Goal: Information Seeking & Learning: Check status

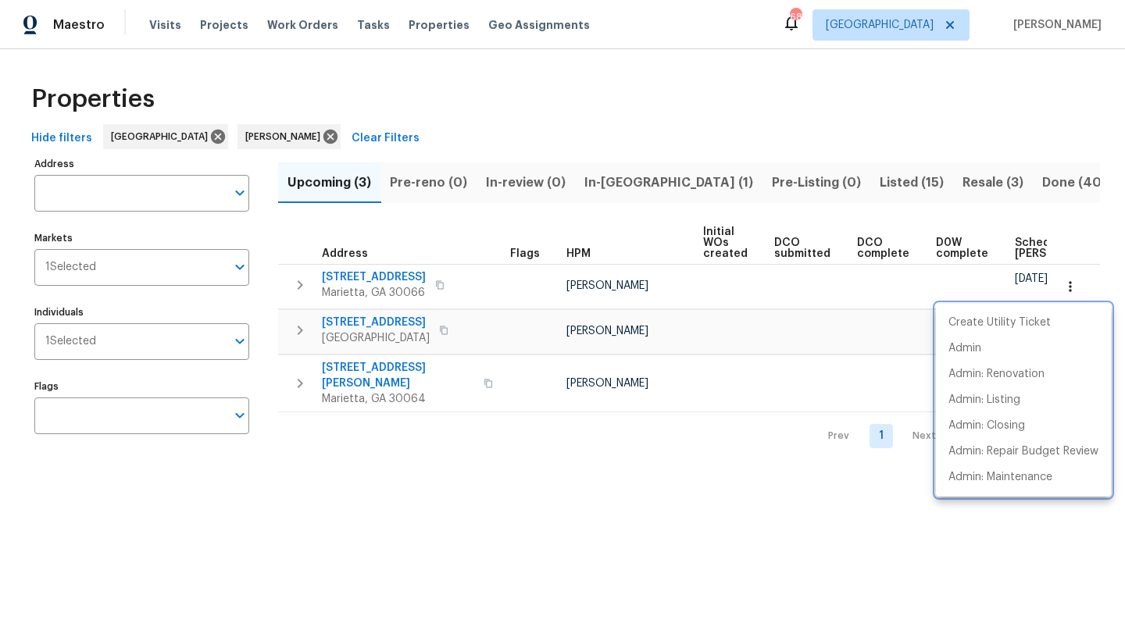
click at [778, 505] on div at bounding box center [562, 317] width 1125 height 634
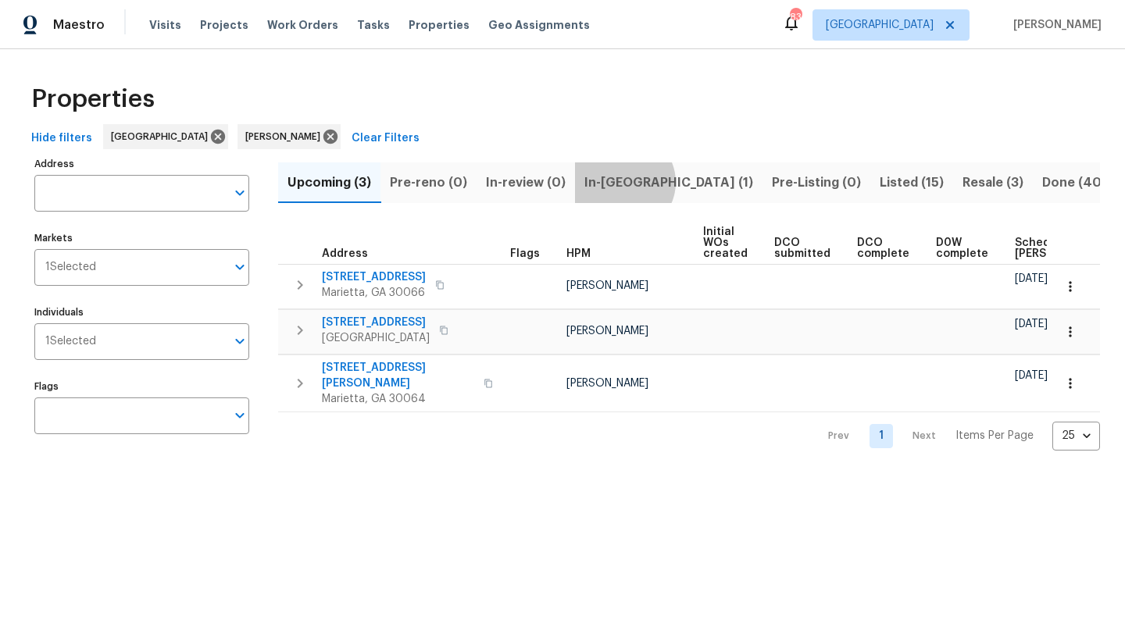
click at [619, 182] on span "In-[GEOGRAPHIC_DATA] (1)" at bounding box center [668, 183] width 169 height 22
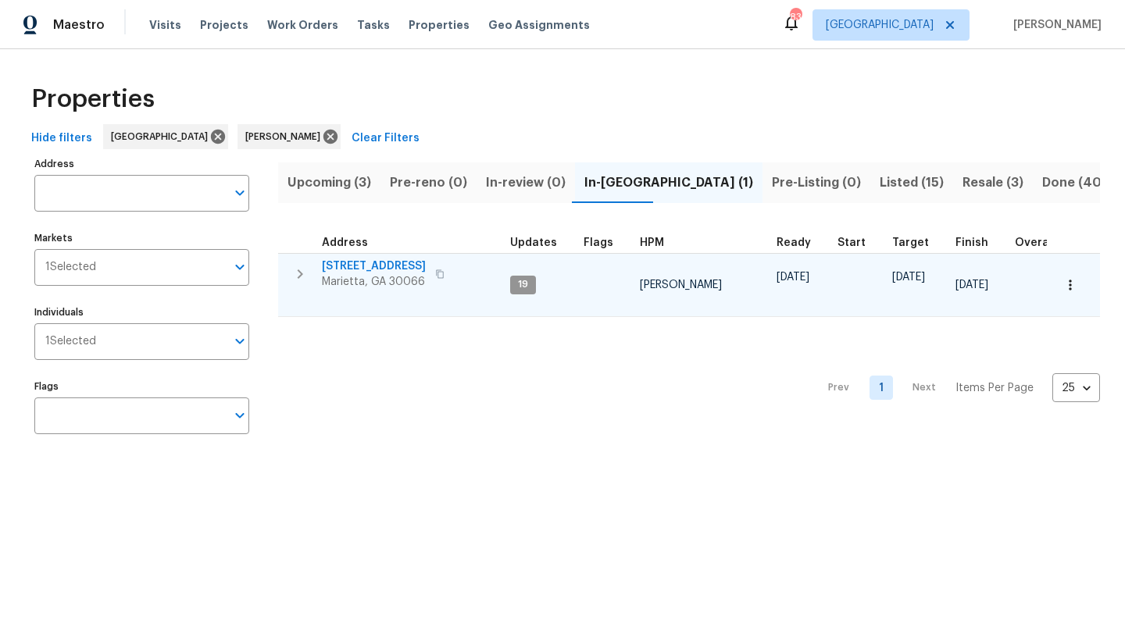
click at [398, 269] on span "692 Suholden Cir" at bounding box center [374, 267] width 104 height 16
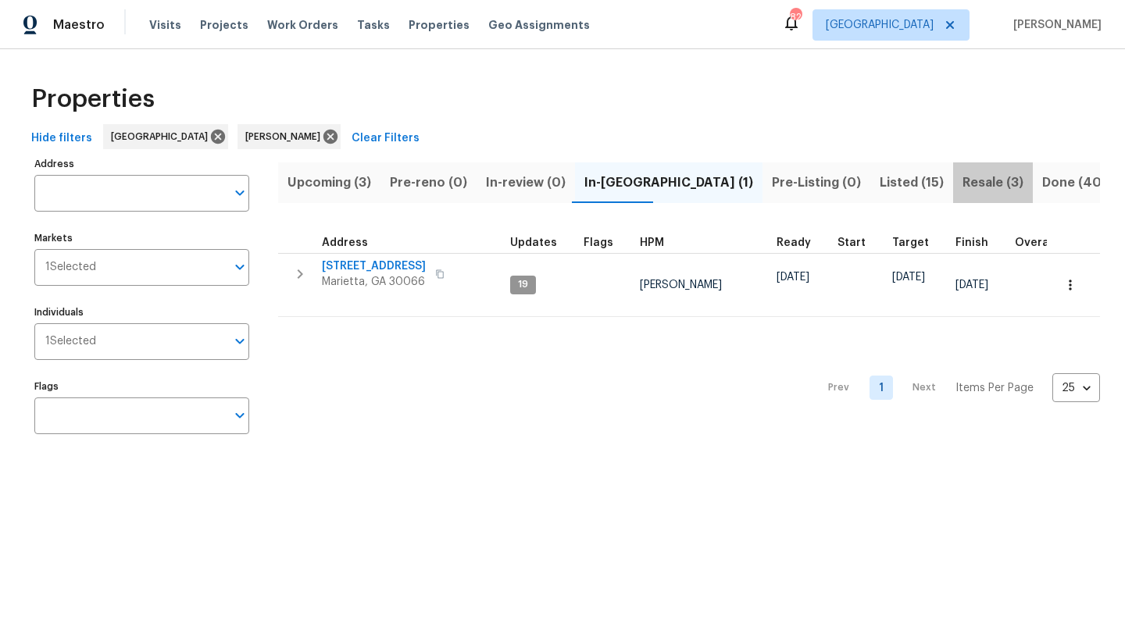
click at [962, 186] on span "Resale (3)" at bounding box center [992, 183] width 61 height 22
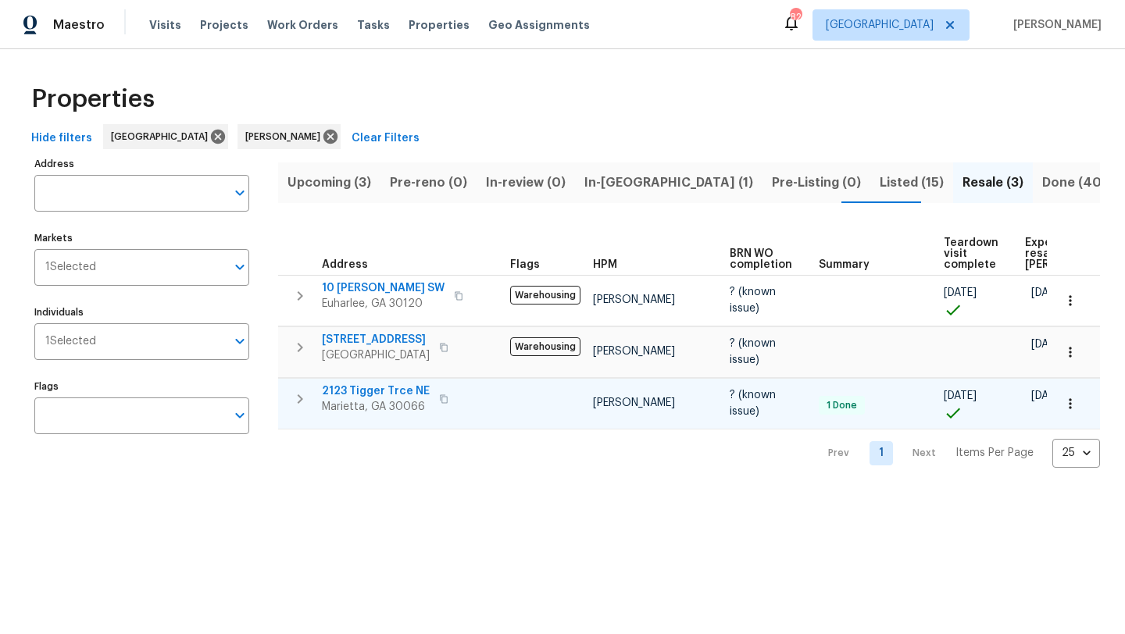
click at [444, 399] on button "button" at bounding box center [443, 399] width 19 height 22
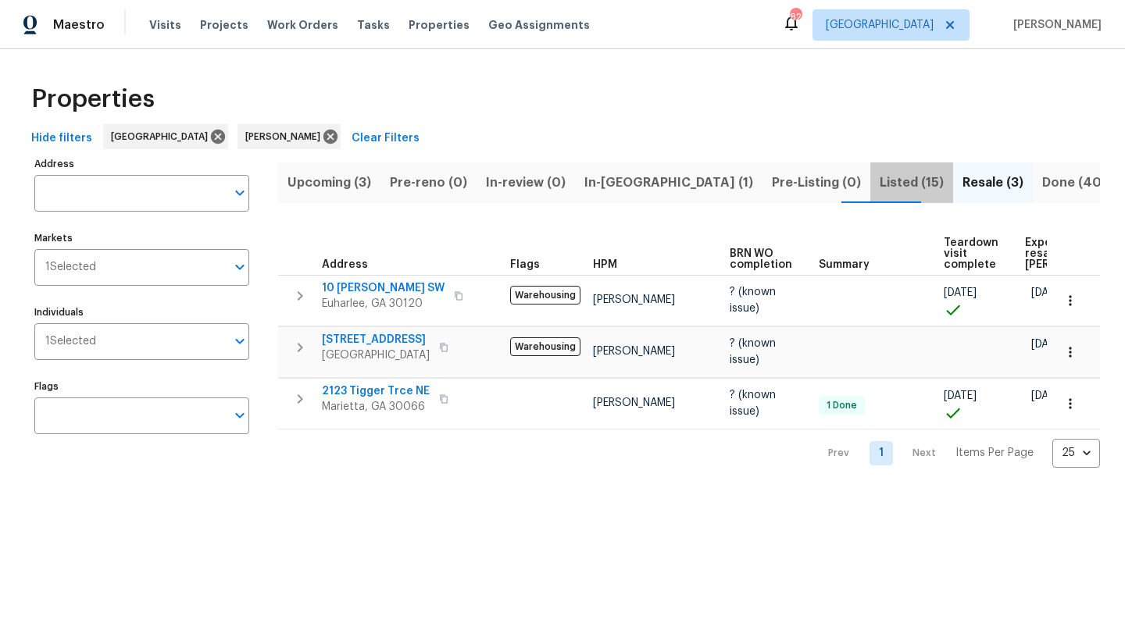
click at [879, 187] on span "Listed (15)" at bounding box center [911, 183] width 64 height 22
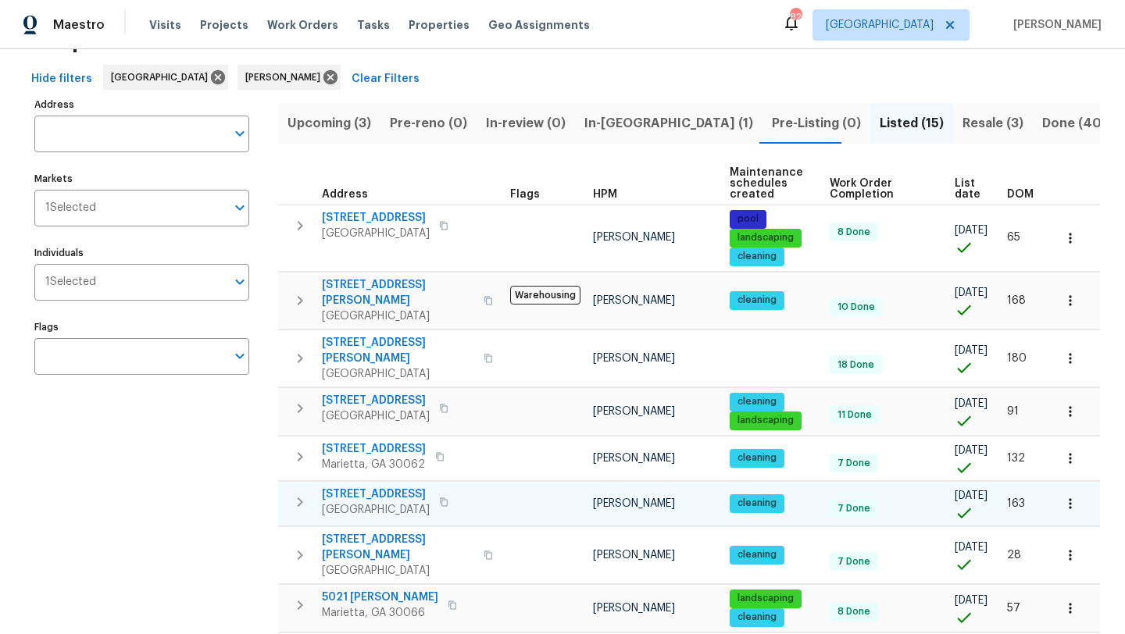
scroll to position [64, 0]
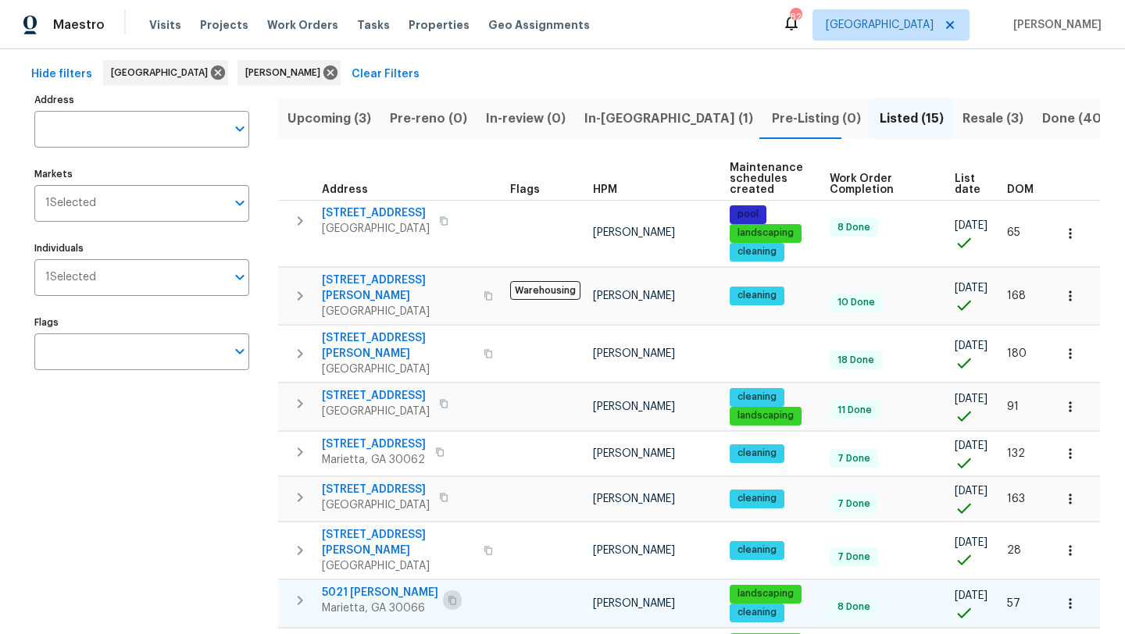
click at [448, 596] on icon "button" at bounding box center [452, 600] width 9 height 9
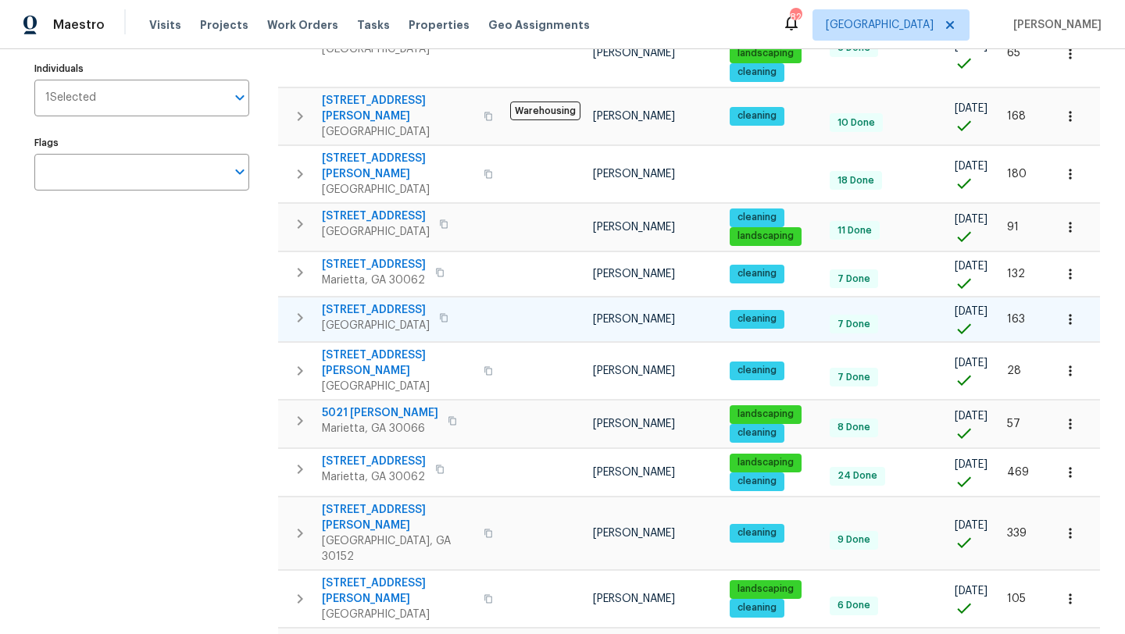
scroll to position [247, 0]
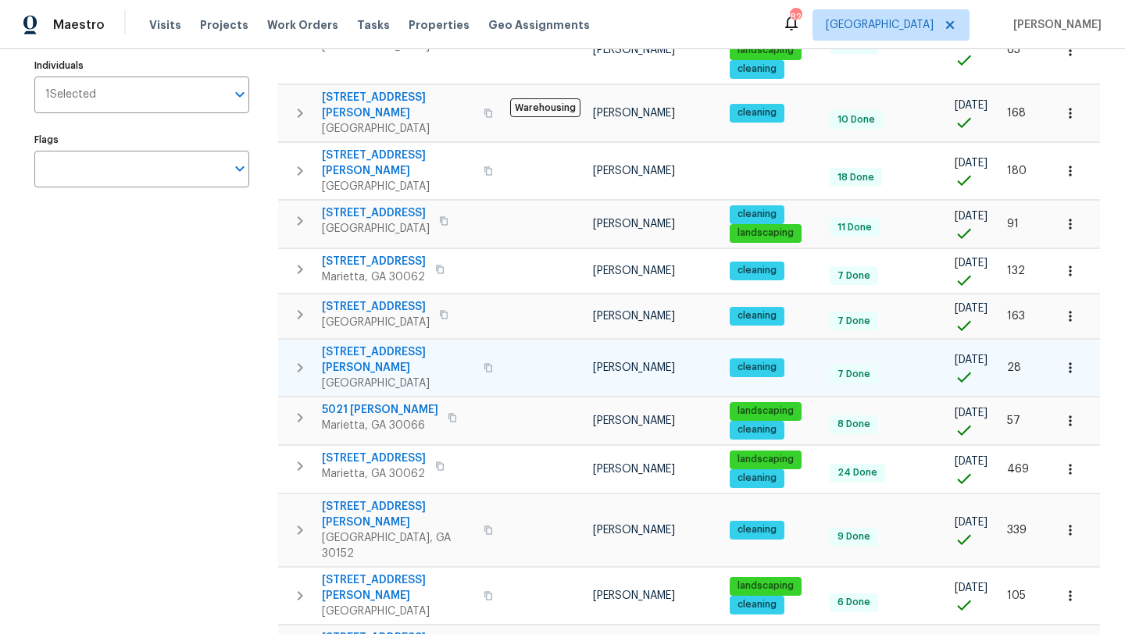
click at [1068, 360] on icon "button" at bounding box center [1070, 368] width 16 height 16
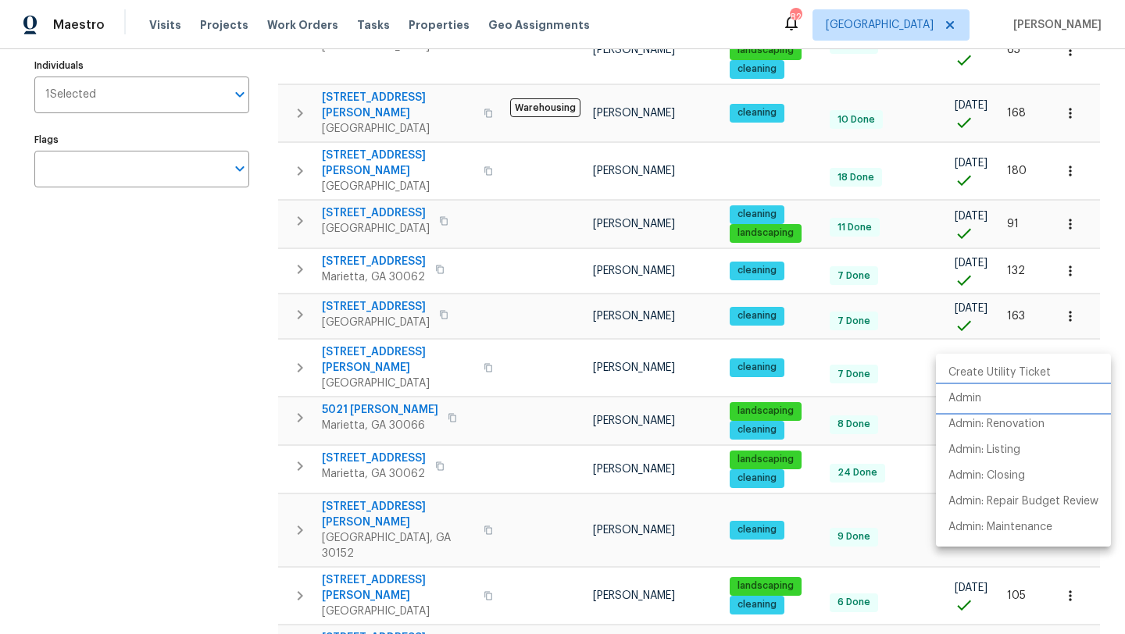
click at [987, 403] on li "Admin" at bounding box center [1023, 399] width 175 height 26
click at [448, 473] on div at bounding box center [562, 317] width 1125 height 634
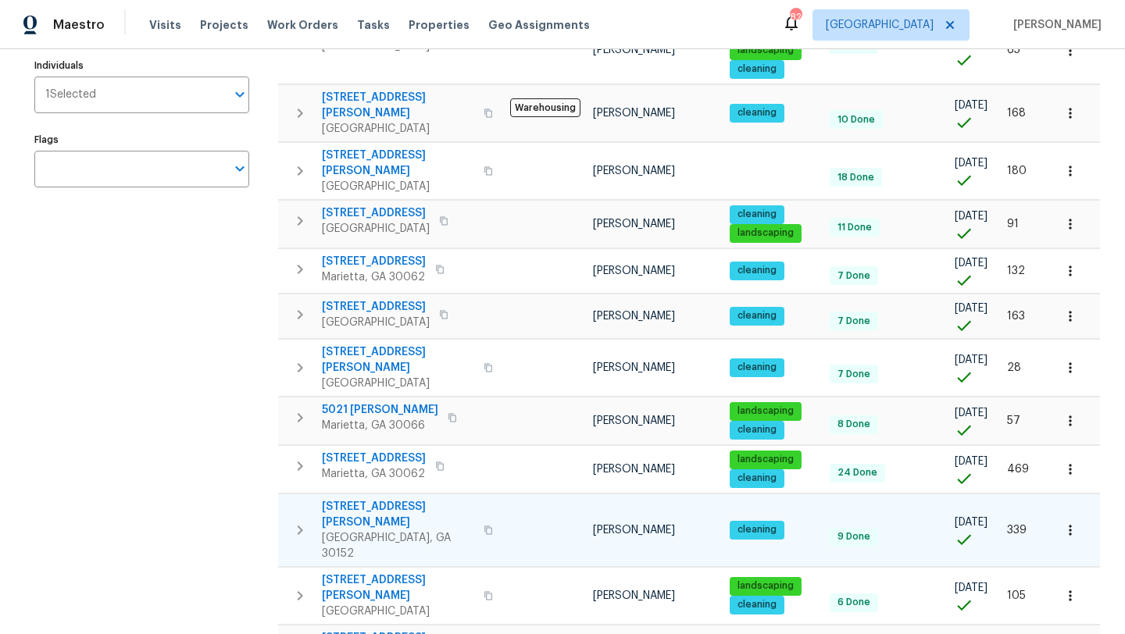
click at [449, 499] on span "1575 Ridenour Pkwy NW Apt 804" at bounding box center [398, 514] width 152 height 31
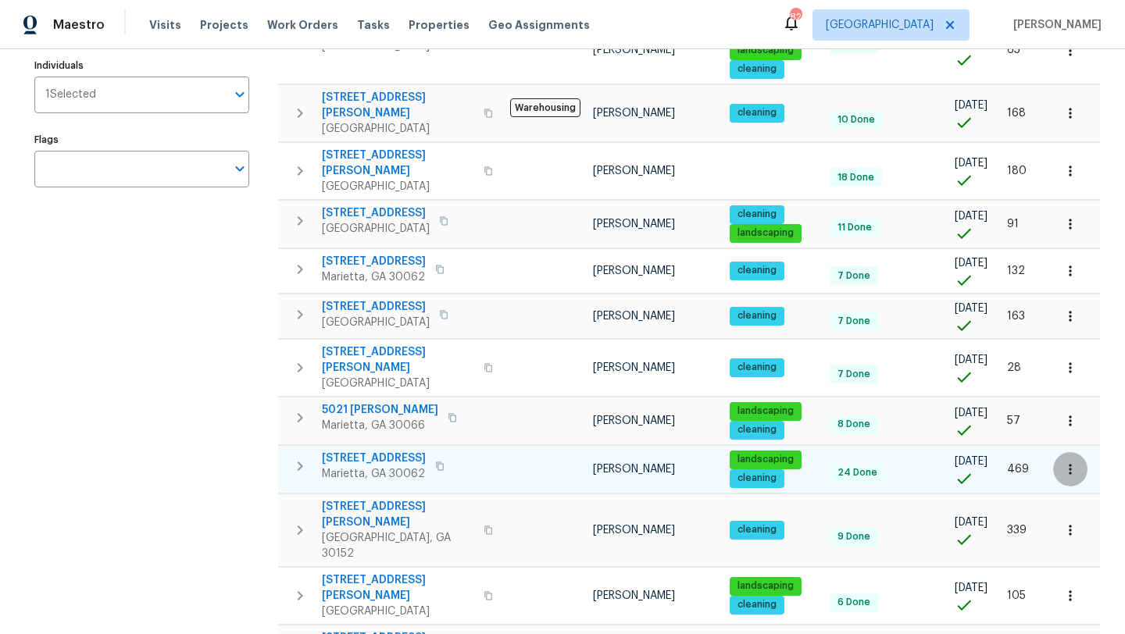
click at [1079, 452] on button "button" at bounding box center [1070, 469] width 34 height 34
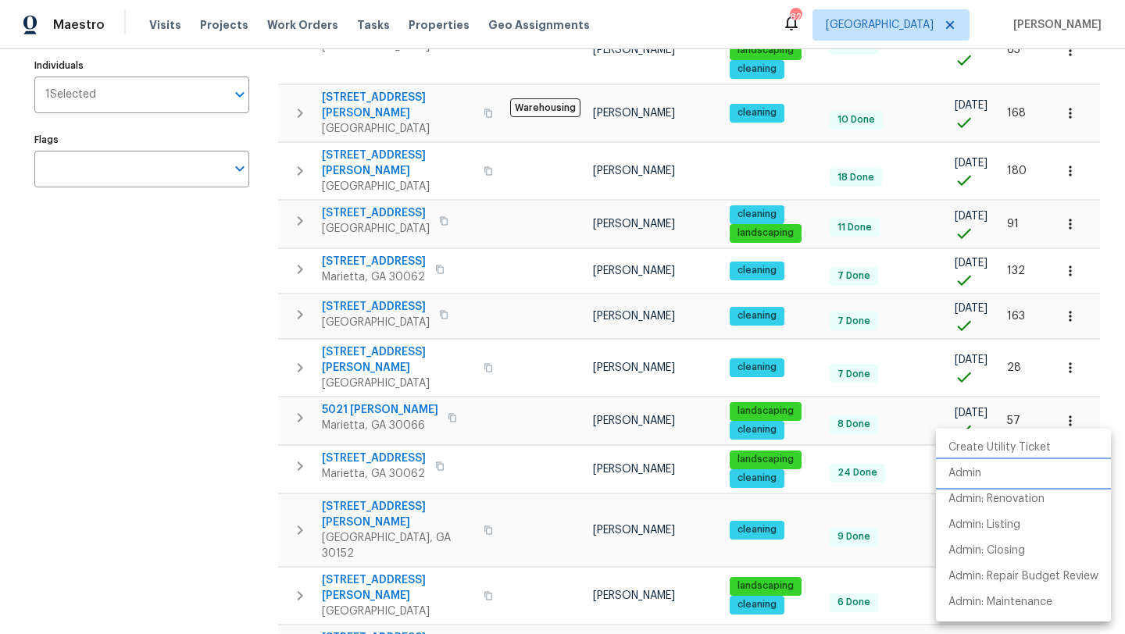
click at [986, 469] on li "Admin" at bounding box center [1023, 474] width 175 height 26
click at [952, 472] on p "Admin" at bounding box center [964, 473] width 33 height 16
click at [533, 470] on div at bounding box center [562, 317] width 1125 height 634
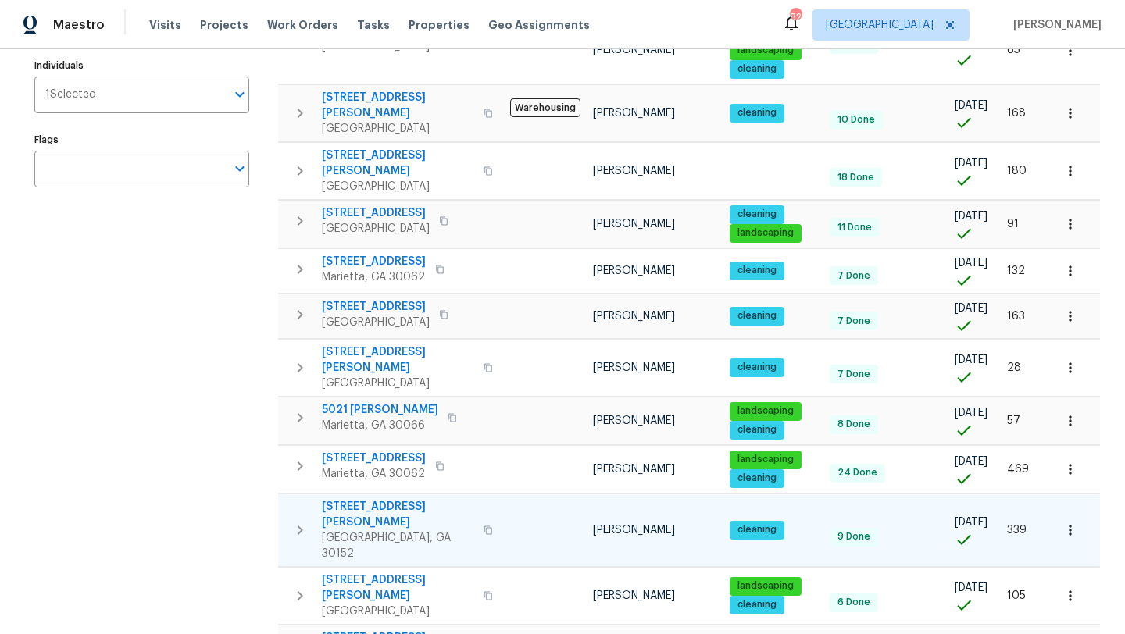
click at [1070, 525] on icon "button" at bounding box center [1069, 530] width 2 height 10
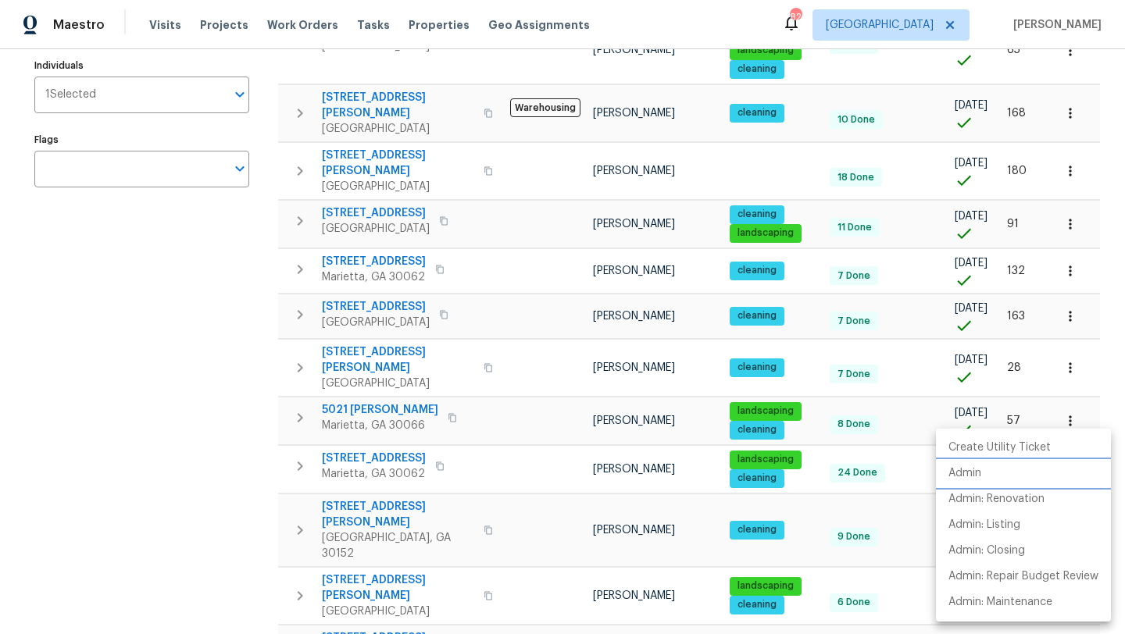
click at [986, 476] on li "Admin" at bounding box center [1023, 474] width 175 height 26
click at [545, 501] on div at bounding box center [562, 317] width 1125 height 634
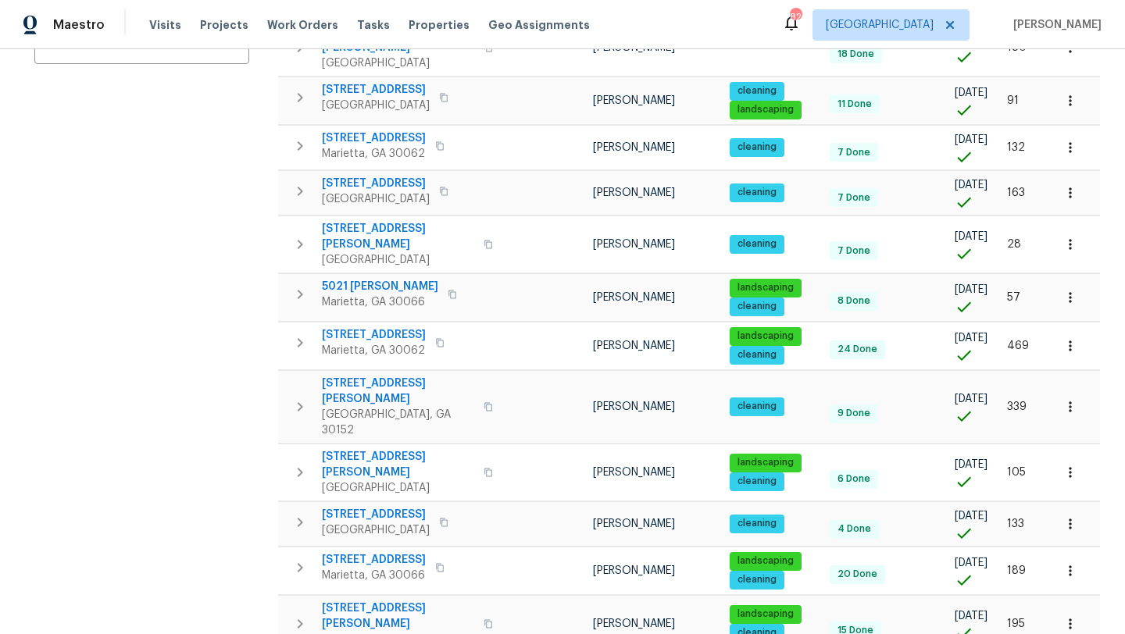
scroll to position [378, 0]
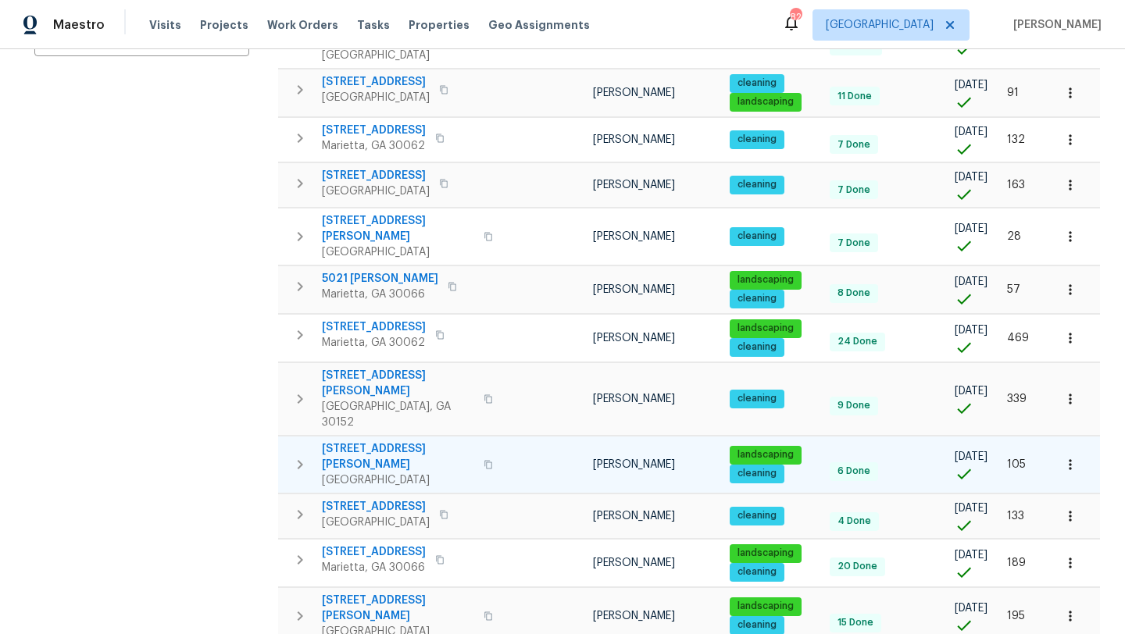
click at [369, 472] on span "Cartersville, GA 30120" at bounding box center [398, 480] width 152 height 16
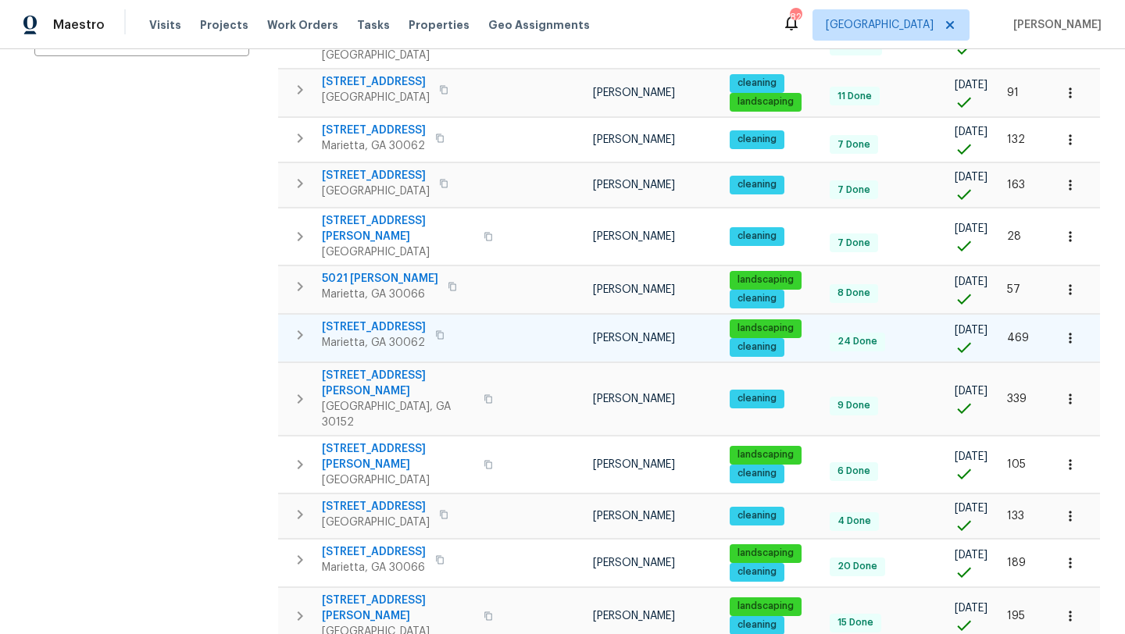
click at [1064, 321] on button "button" at bounding box center [1070, 338] width 34 height 34
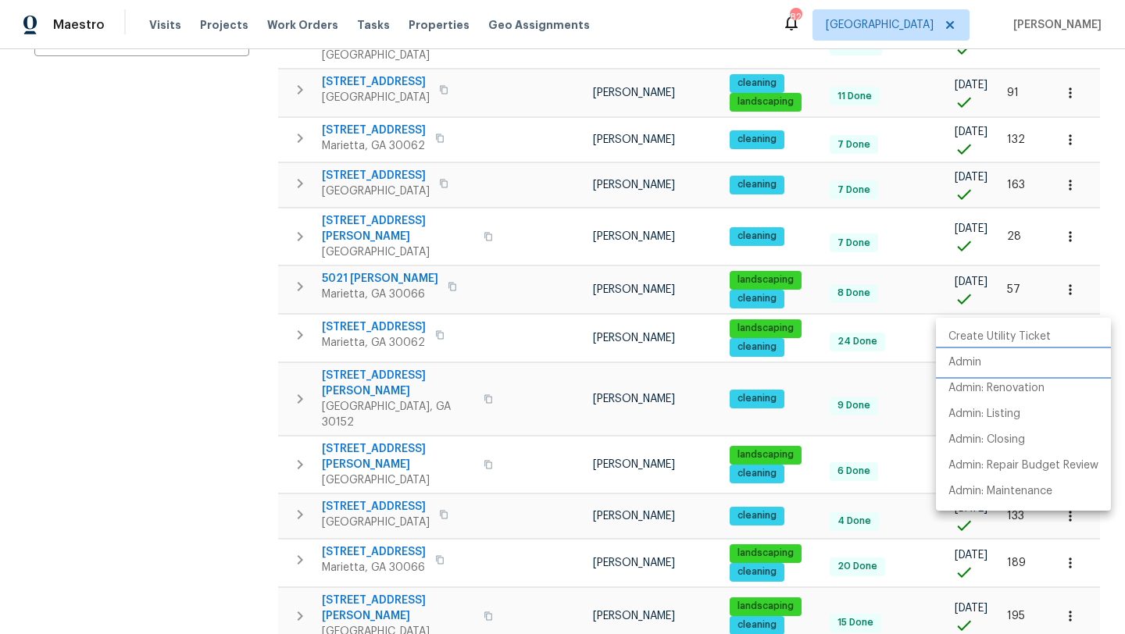
click at [989, 358] on li "Admin" at bounding box center [1023, 363] width 175 height 26
click at [569, 301] on div at bounding box center [562, 317] width 1125 height 634
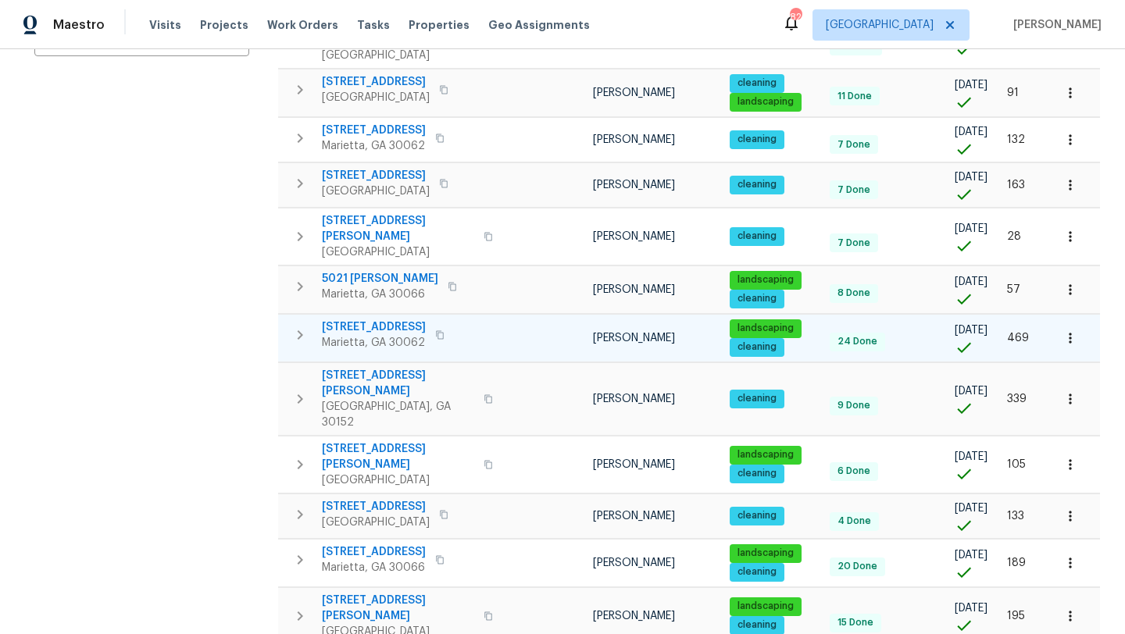
click at [396, 319] on span "2864 Sudbury Ct" at bounding box center [374, 327] width 104 height 16
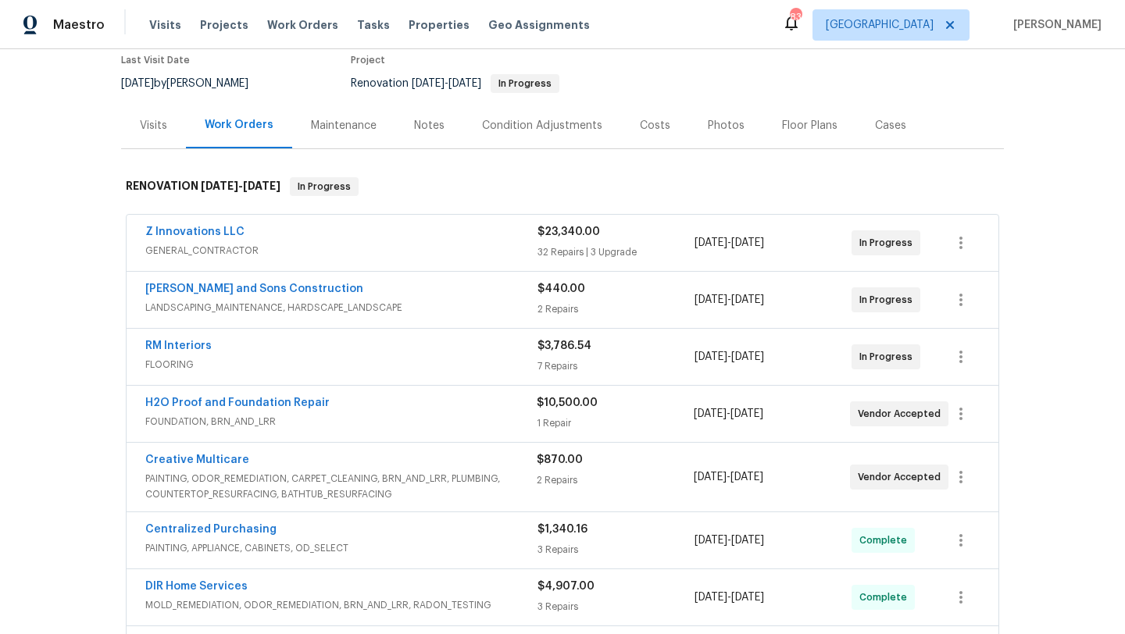
scroll to position [130, 0]
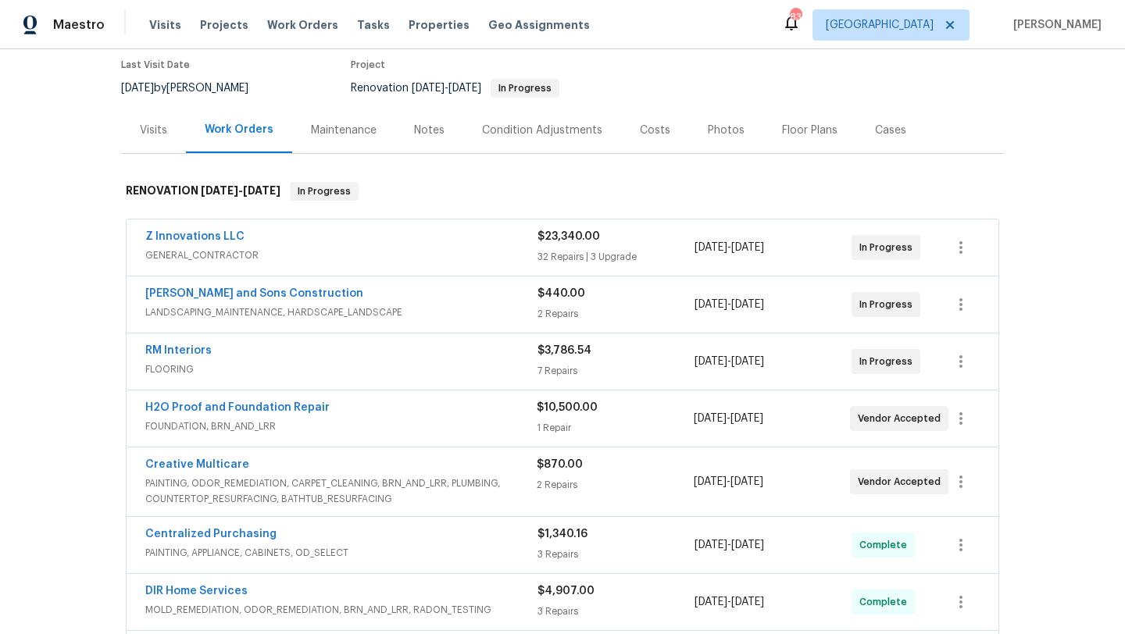
click at [436, 136] on div "Notes" at bounding box center [429, 131] width 30 height 16
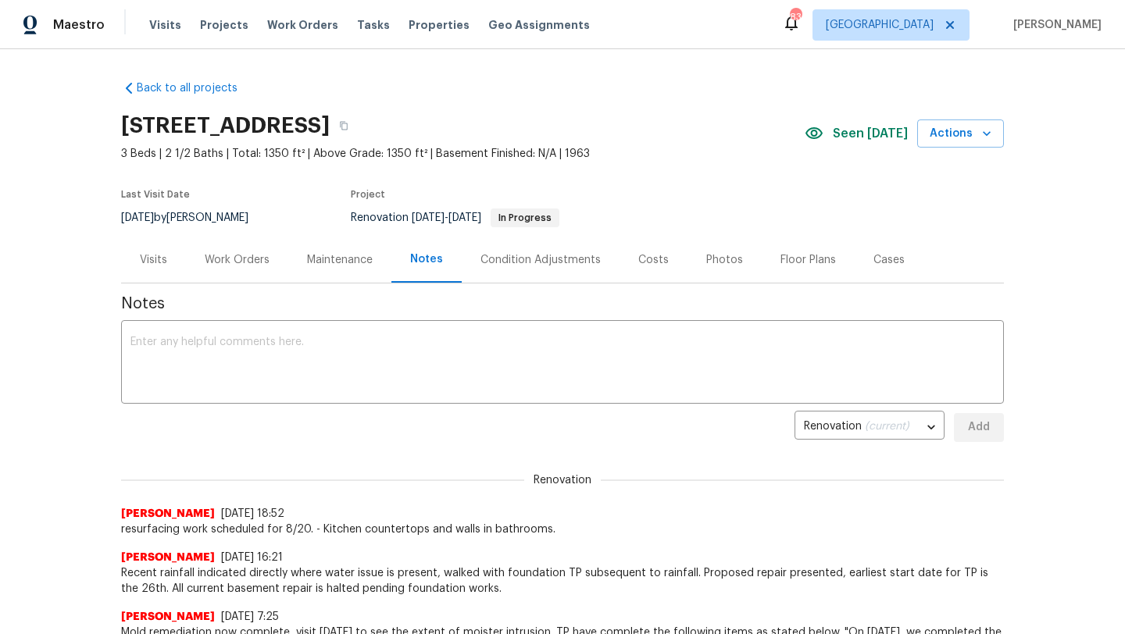
click at [263, 277] on div "Work Orders" at bounding box center [237, 260] width 102 height 46
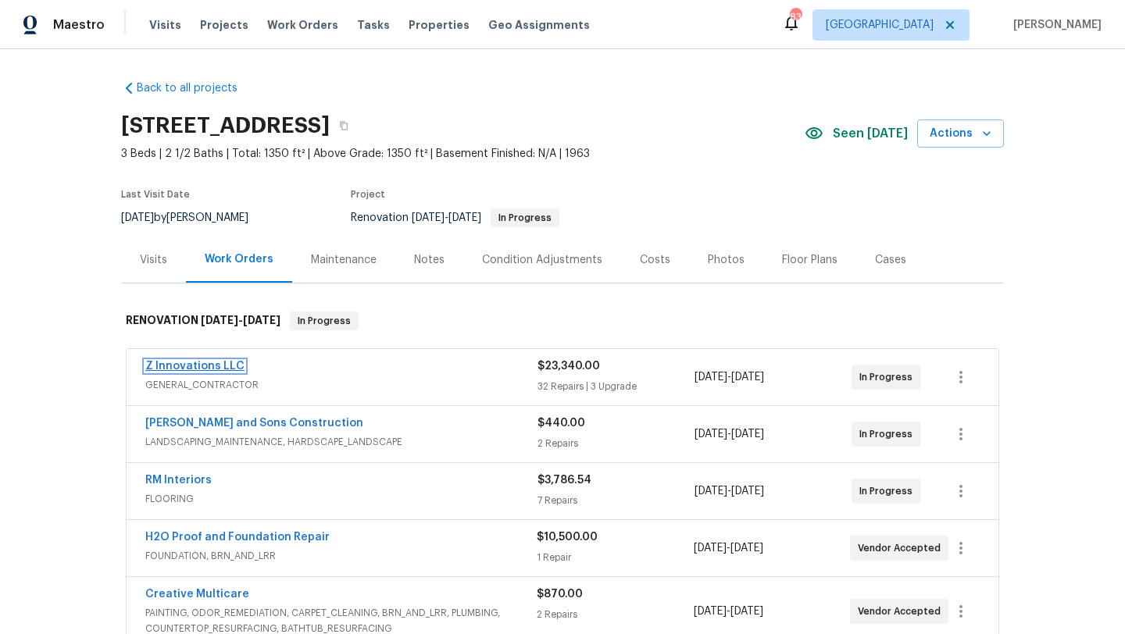
click at [183, 364] on link "Z Innovations LLC" at bounding box center [194, 366] width 99 height 11
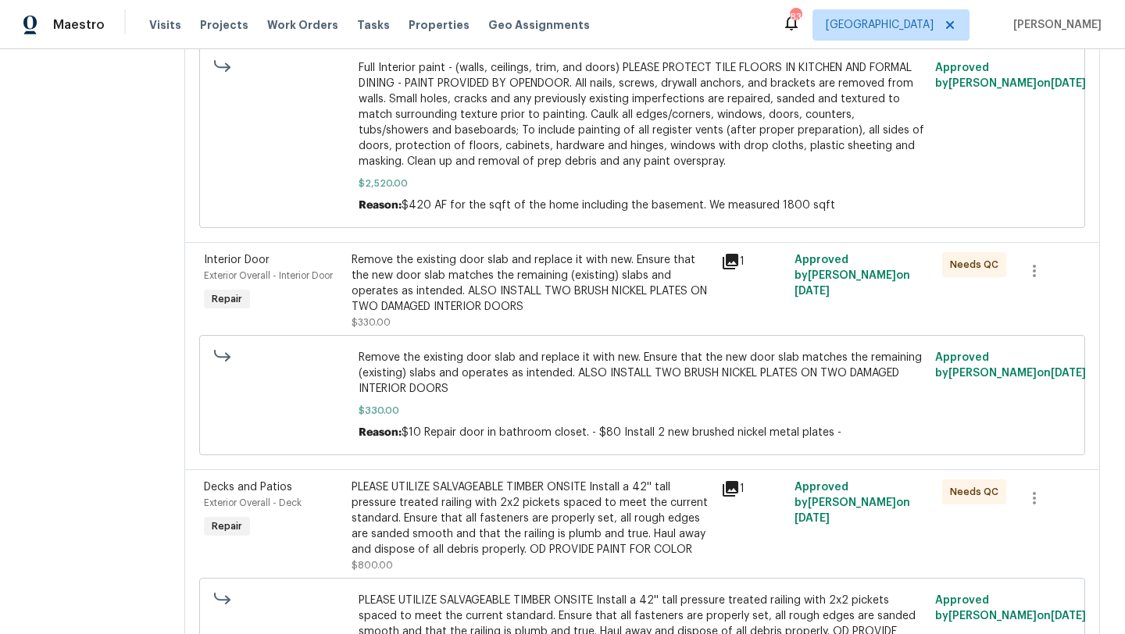
scroll to position [640, 0]
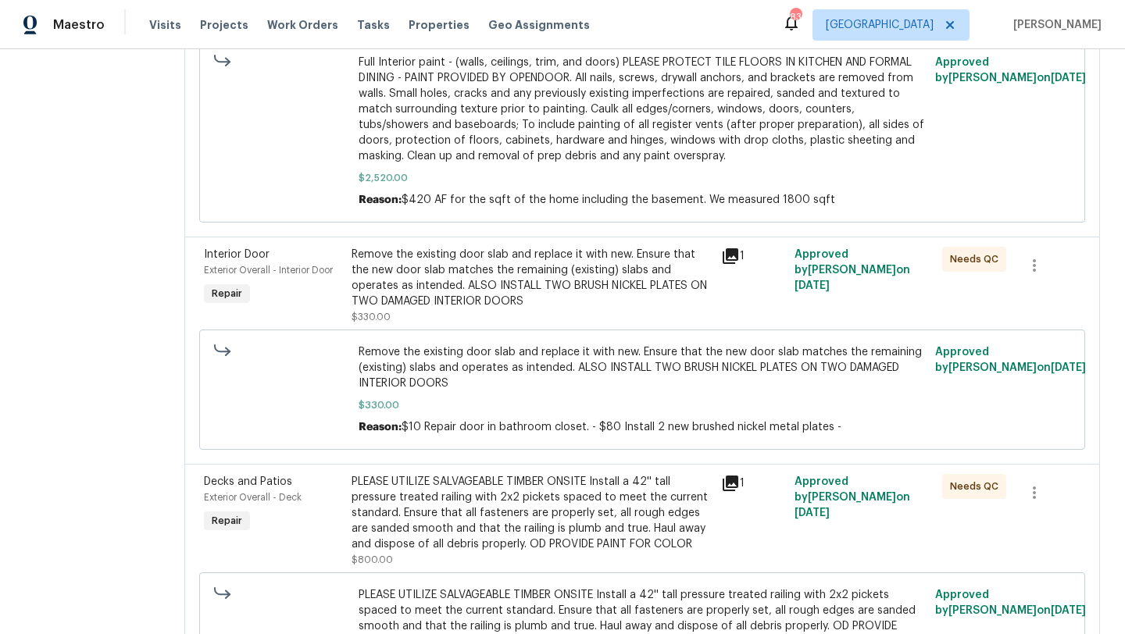
click at [234, 256] on span "Interior Door" at bounding box center [237, 254] width 66 height 11
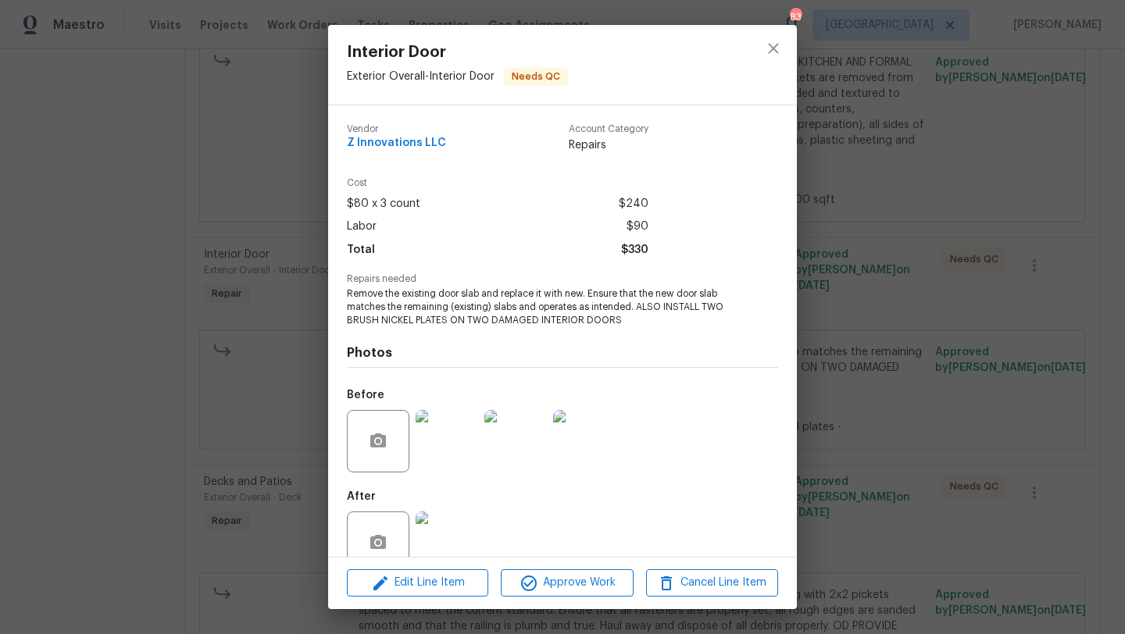
scroll to position [34, 0]
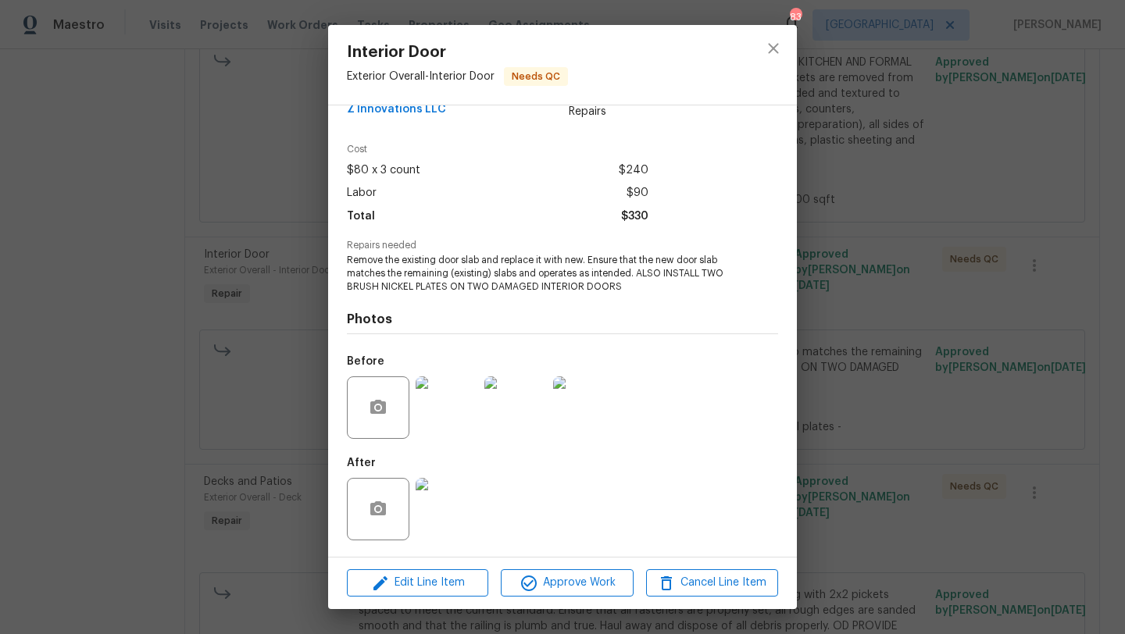
click at [444, 529] on img at bounding box center [446, 509] width 62 height 62
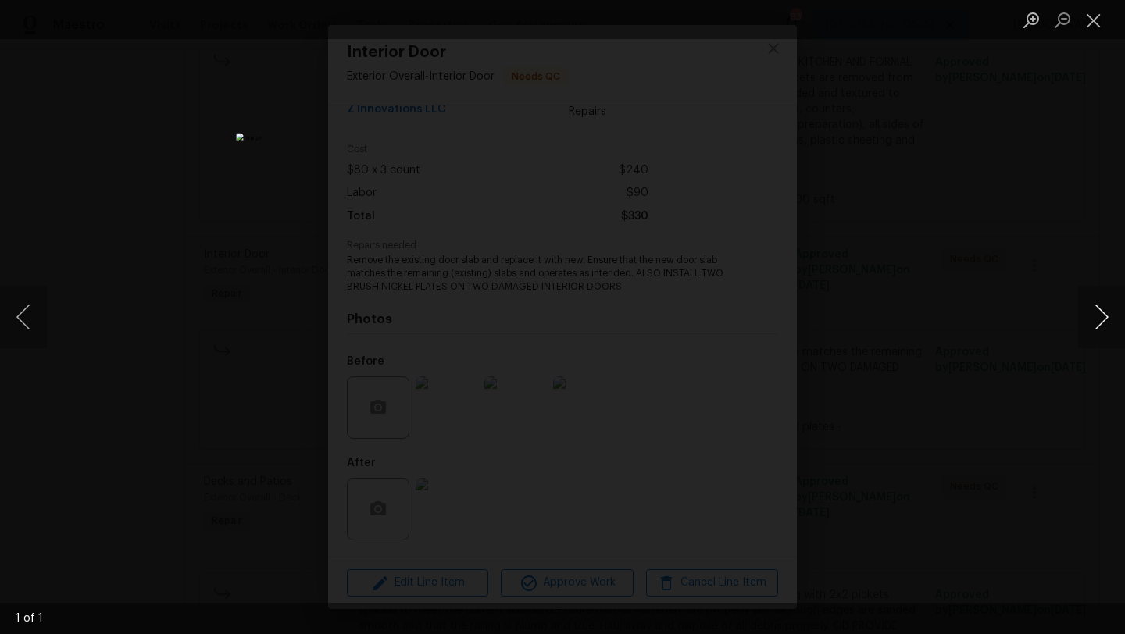
click at [1093, 331] on button "Next image" at bounding box center [1101, 317] width 47 height 62
click at [893, 233] on div "Lightbox" at bounding box center [562, 317] width 1125 height 634
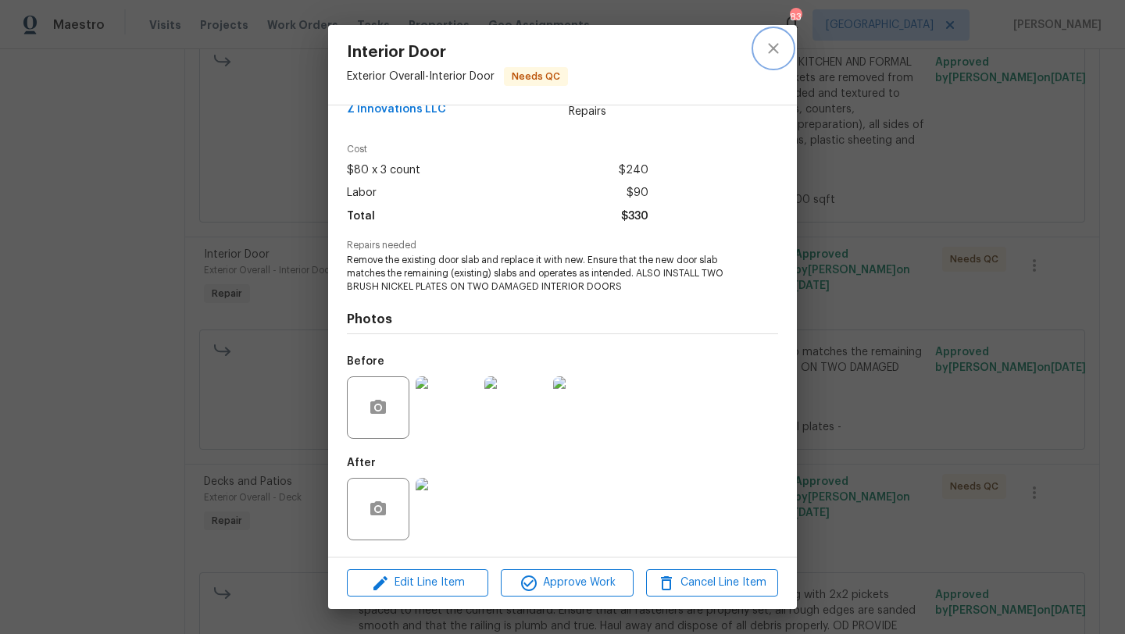
click at [773, 55] on icon "close" at bounding box center [773, 48] width 19 height 19
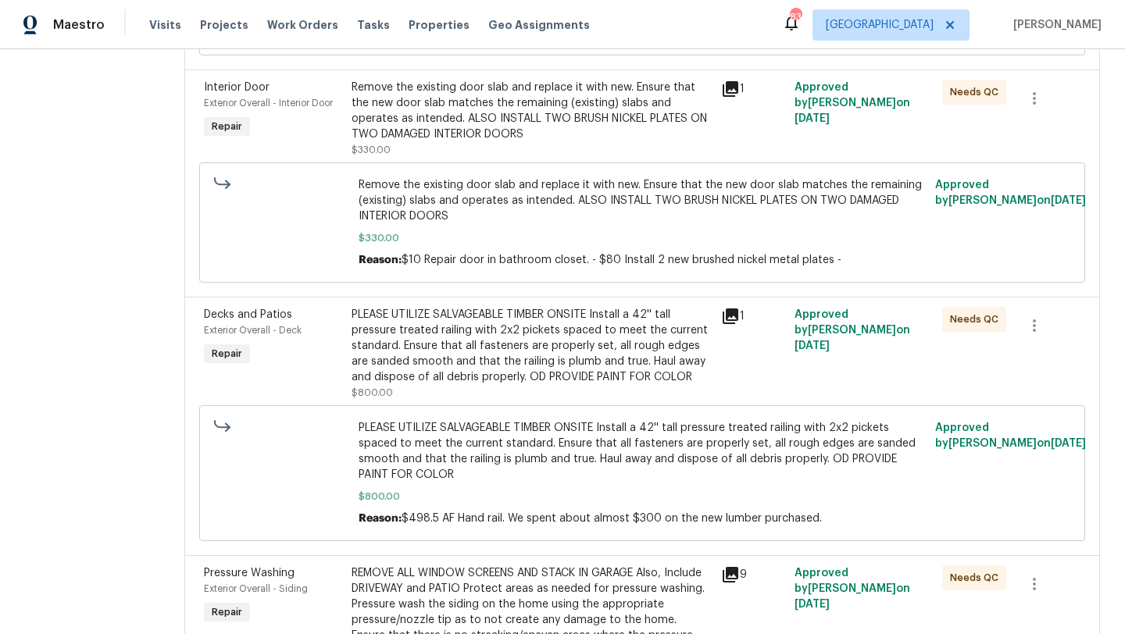
scroll to position [808, 0]
click at [222, 327] on span "Exterior Overall - Deck" at bounding box center [253, 329] width 98 height 9
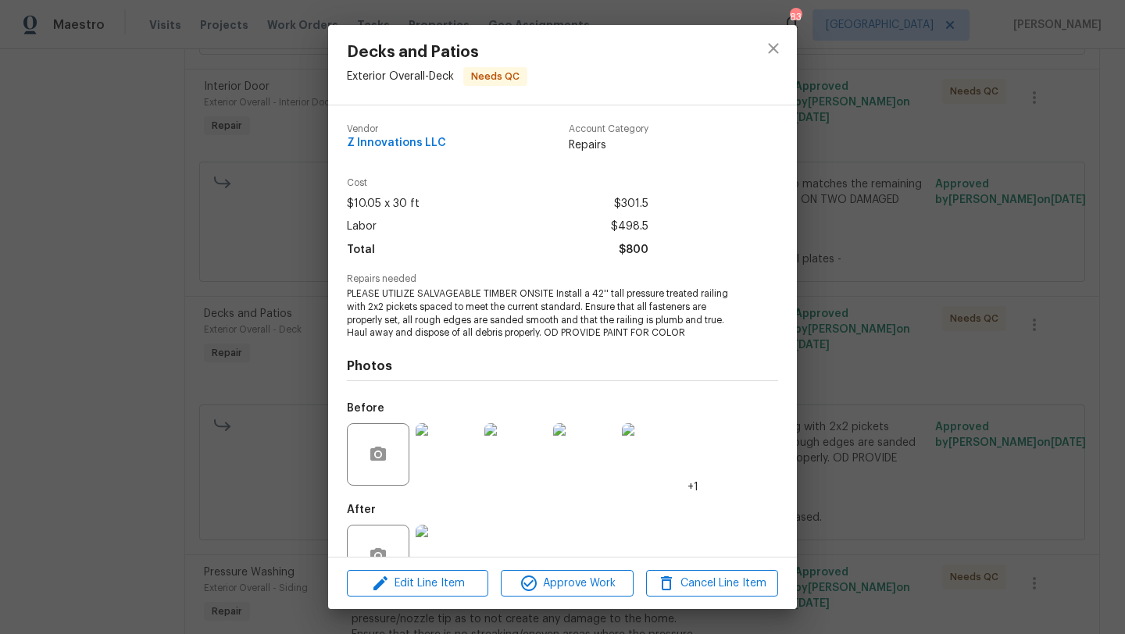
scroll to position [47, 0]
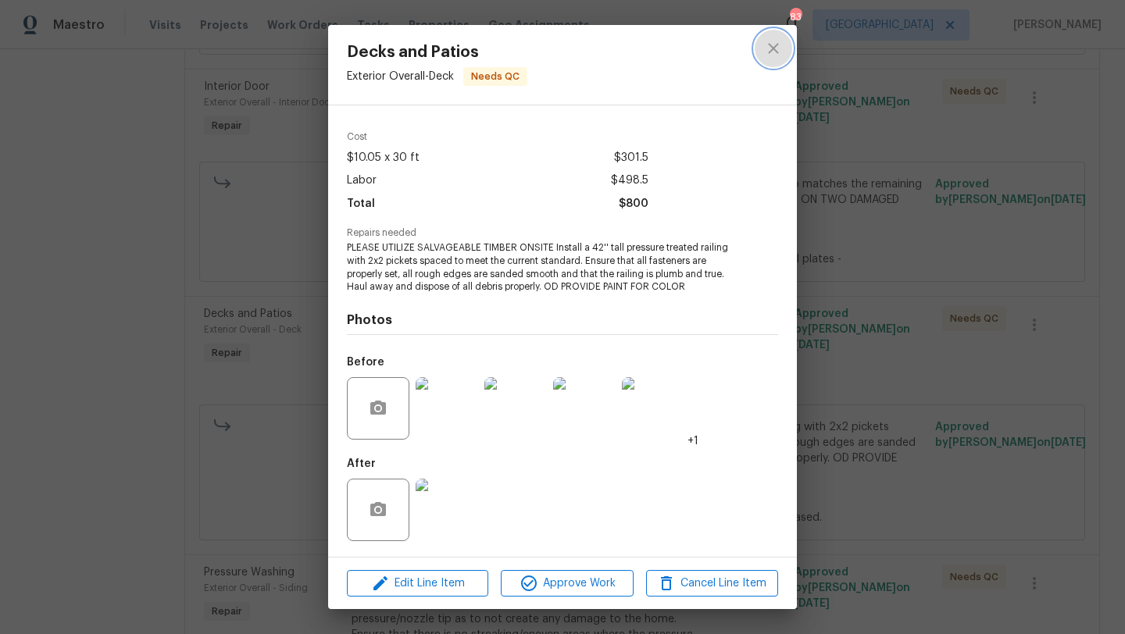
click at [764, 51] on icon "close" at bounding box center [773, 48] width 19 height 19
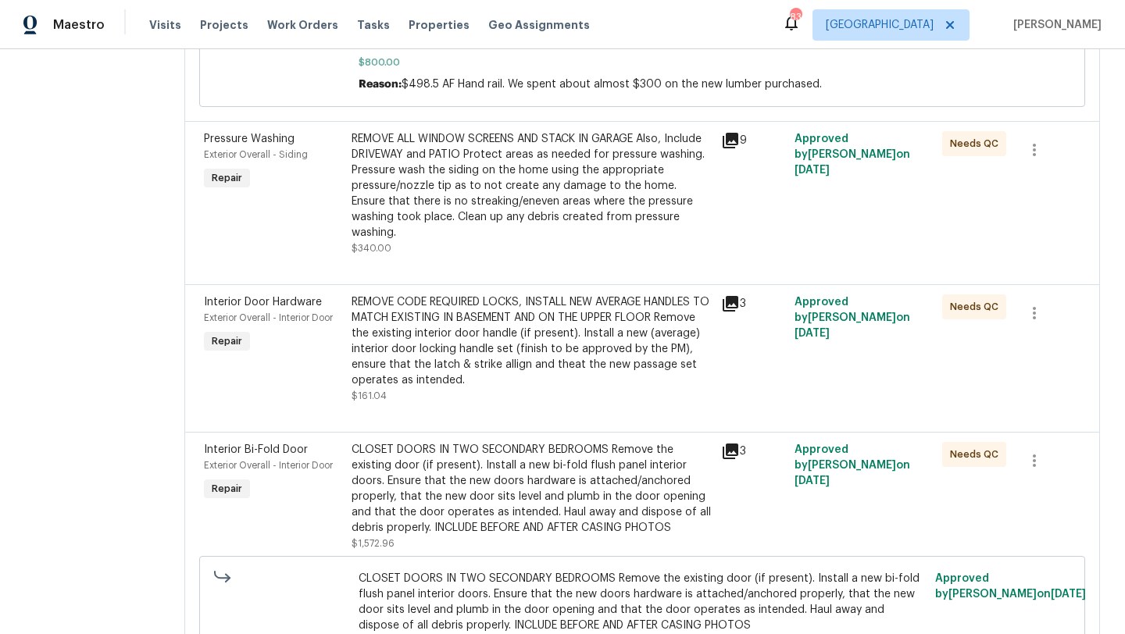
scroll to position [1244, 0]
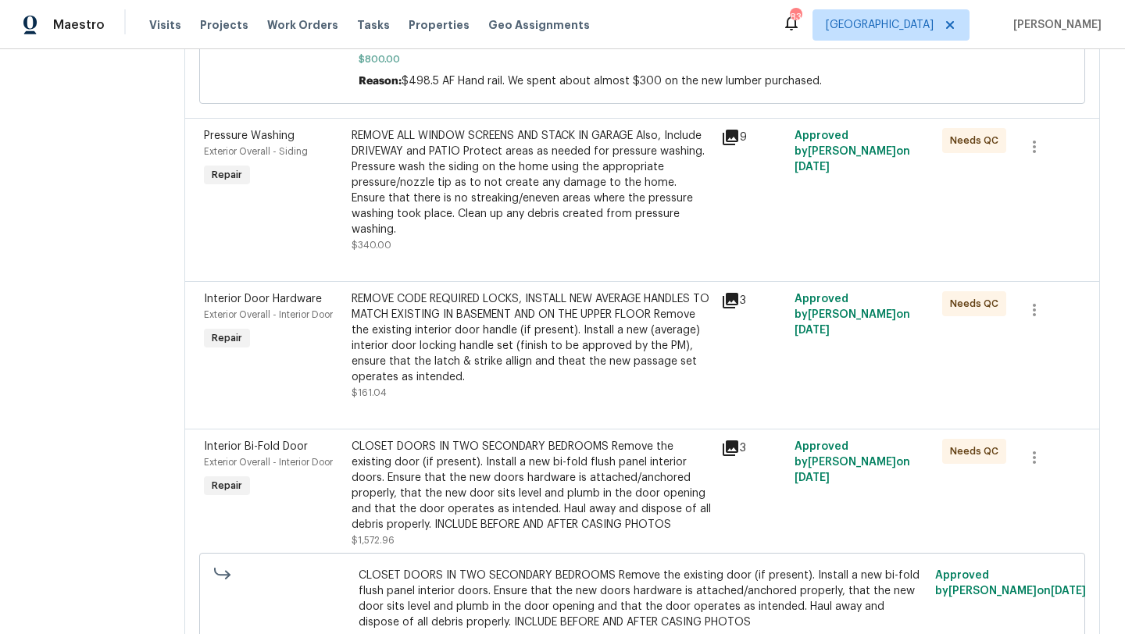
click at [273, 294] on span "Interior Door Hardware" at bounding box center [263, 299] width 118 height 11
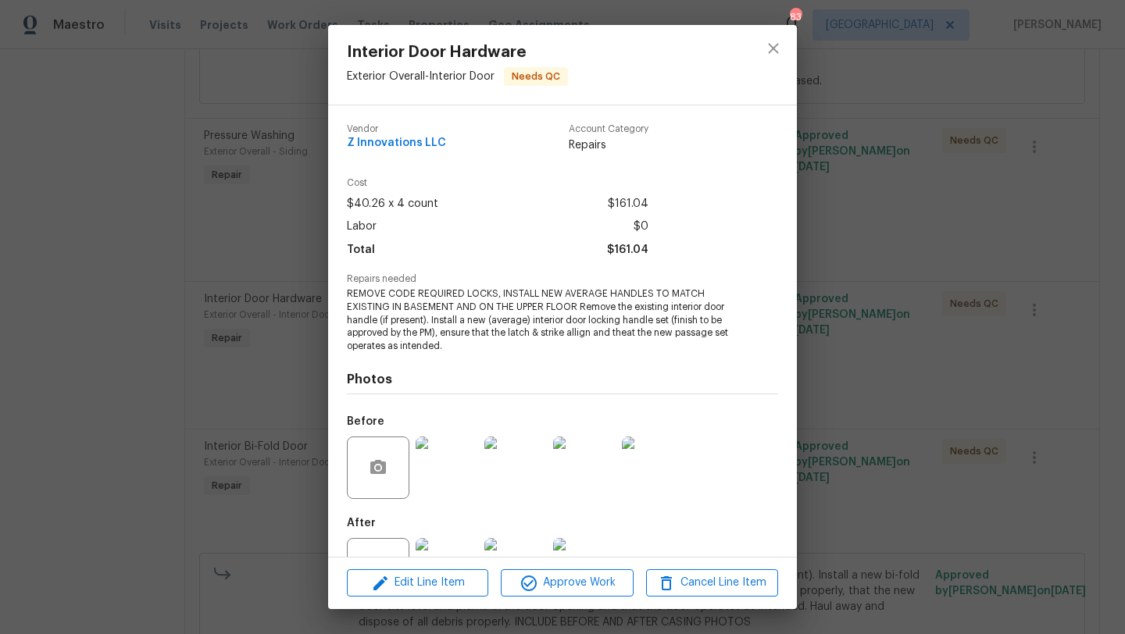
scroll to position [59, 0]
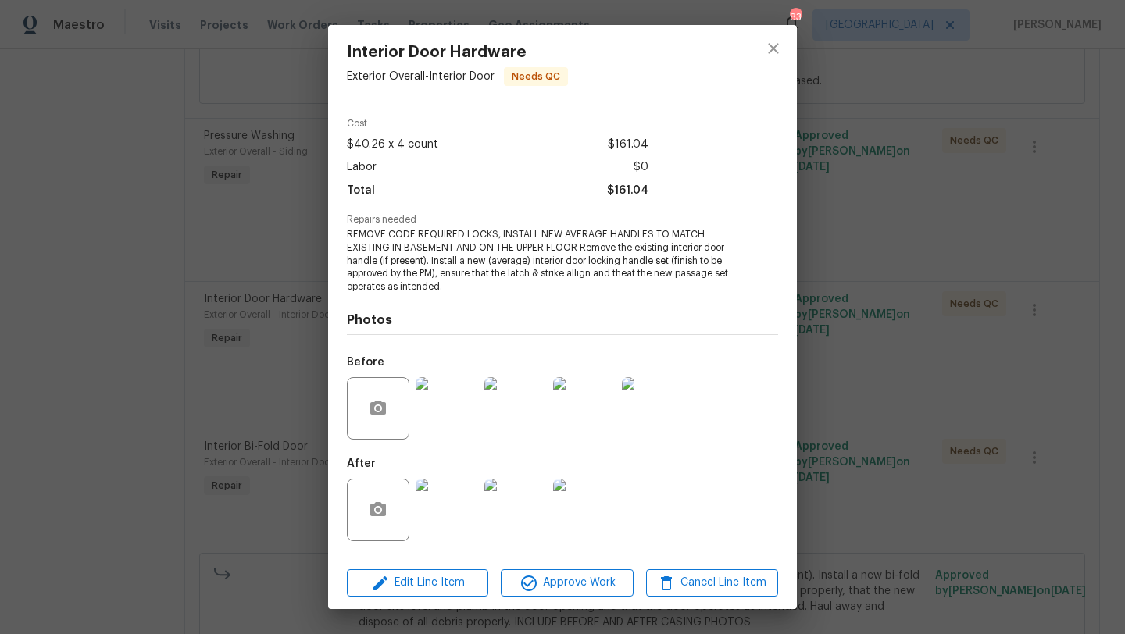
click at [430, 513] on img at bounding box center [446, 510] width 62 height 62
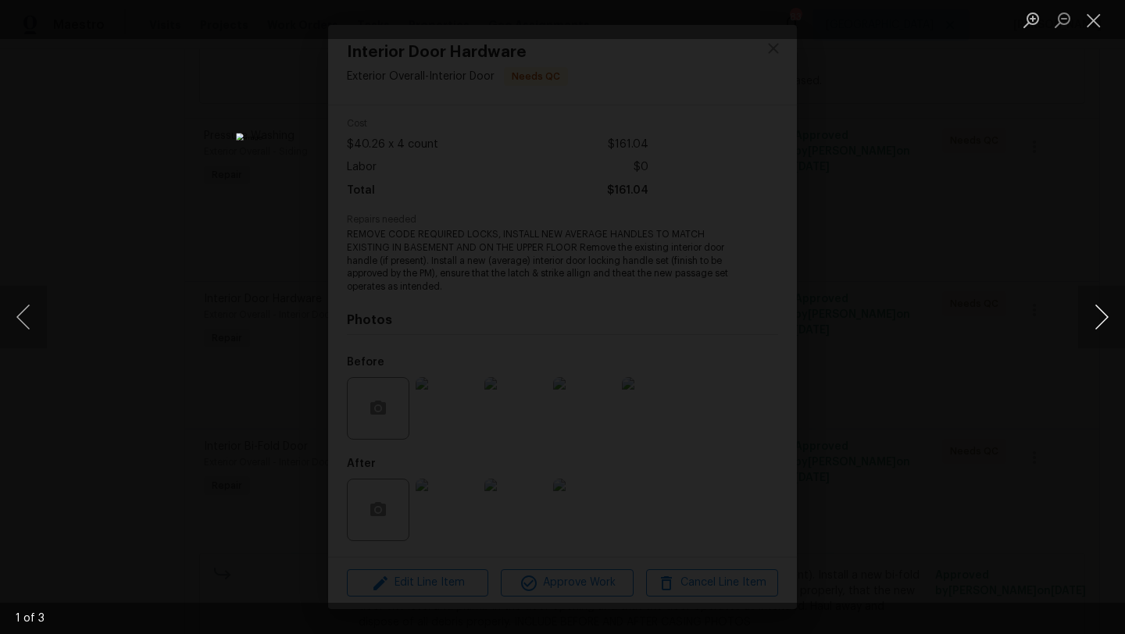
click at [1097, 323] on button "Next image" at bounding box center [1101, 317] width 47 height 62
click at [1035, 290] on div "Lightbox" at bounding box center [562, 317] width 1125 height 634
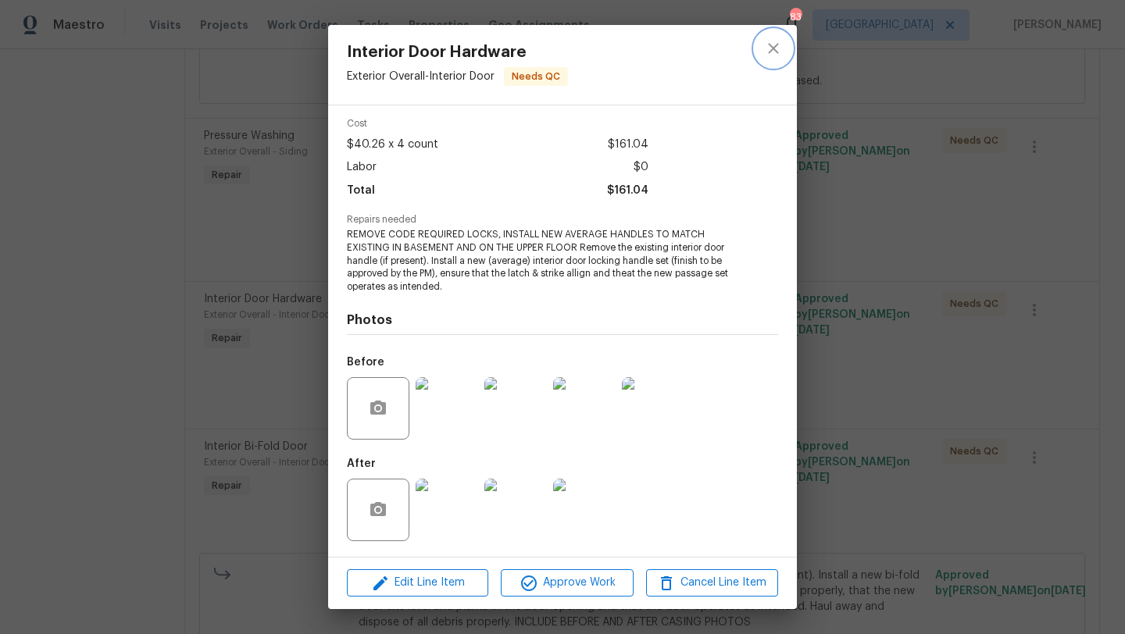
click at [768, 50] on icon "close" at bounding box center [773, 48] width 19 height 19
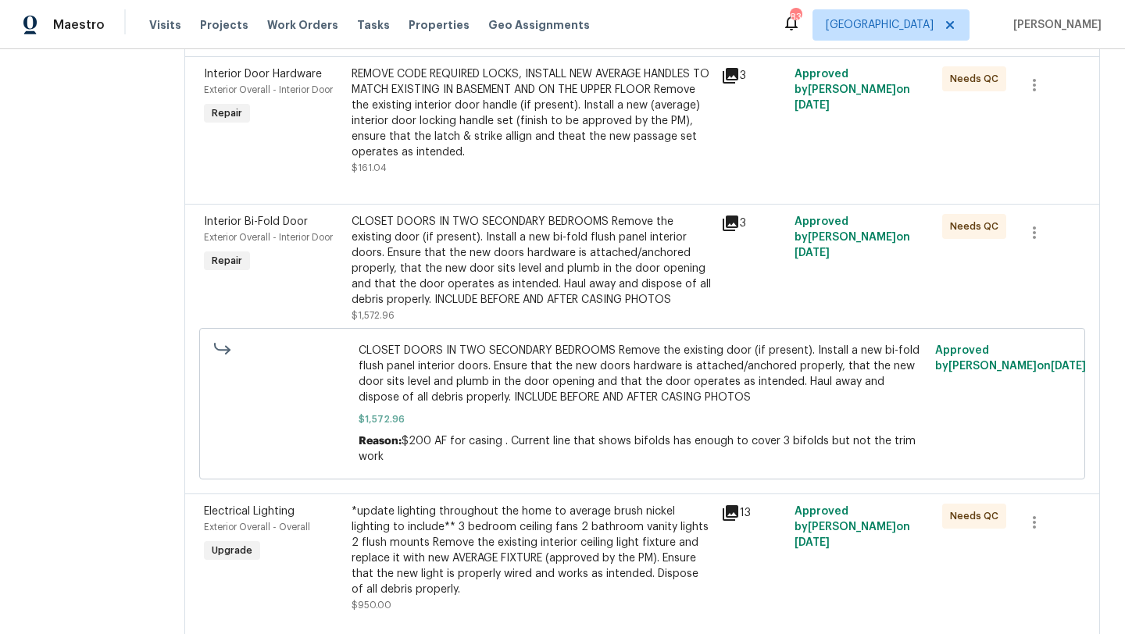
scroll to position [1471, 0]
click at [270, 215] on span "Interior Bi-Fold Door" at bounding box center [256, 220] width 104 height 11
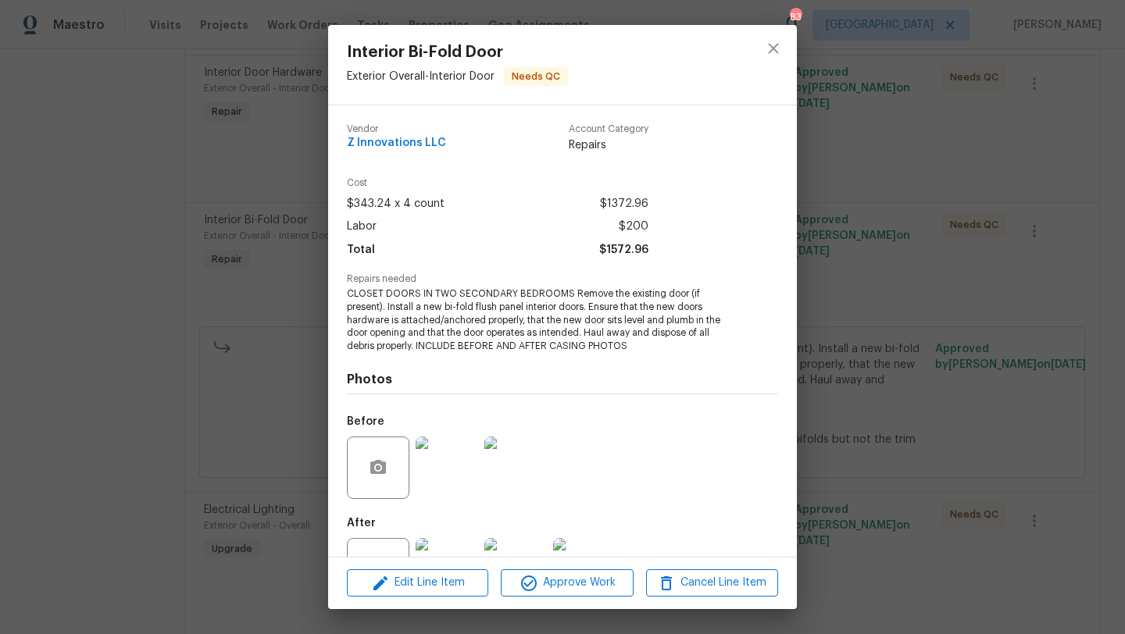
scroll to position [59, 0]
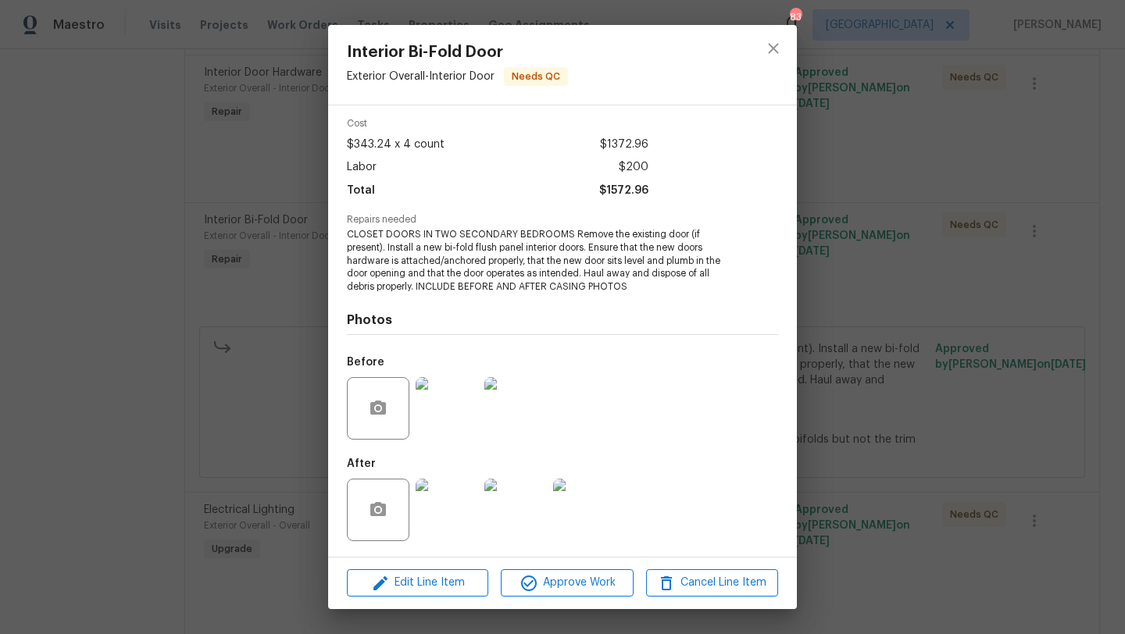
click at [440, 508] on img at bounding box center [446, 510] width 62 height 62
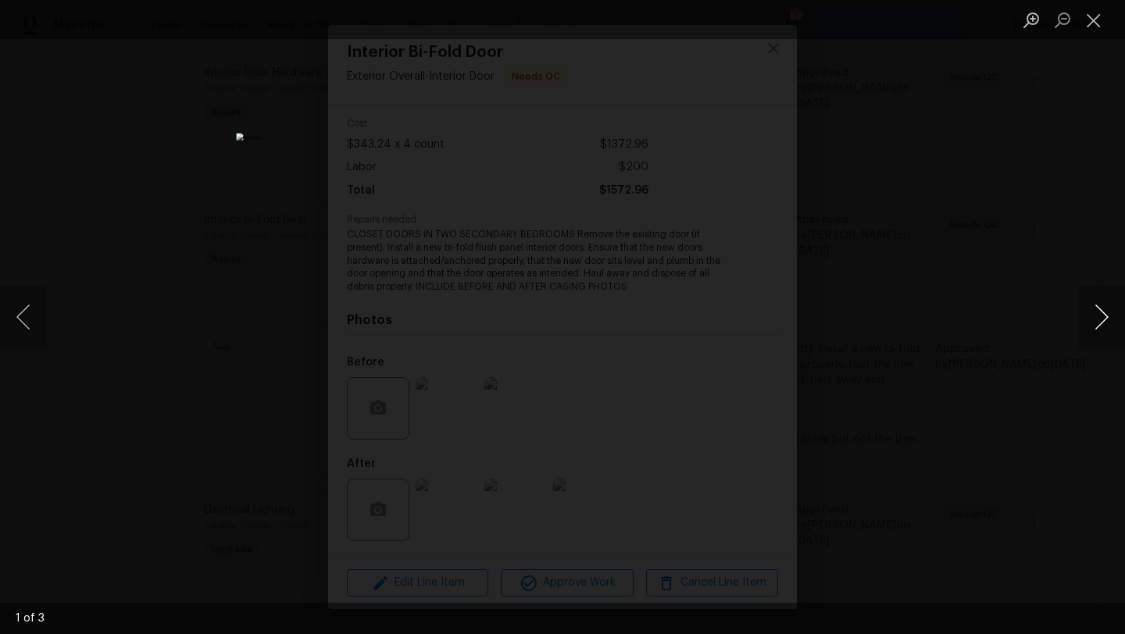
click at [1086, 319] on button "Next image" at bounding box center [1101, 317] width 47 height 62
click at [1053, 248] on div "Lightbox" at bounding box center [562, 317] width 1125 height 634
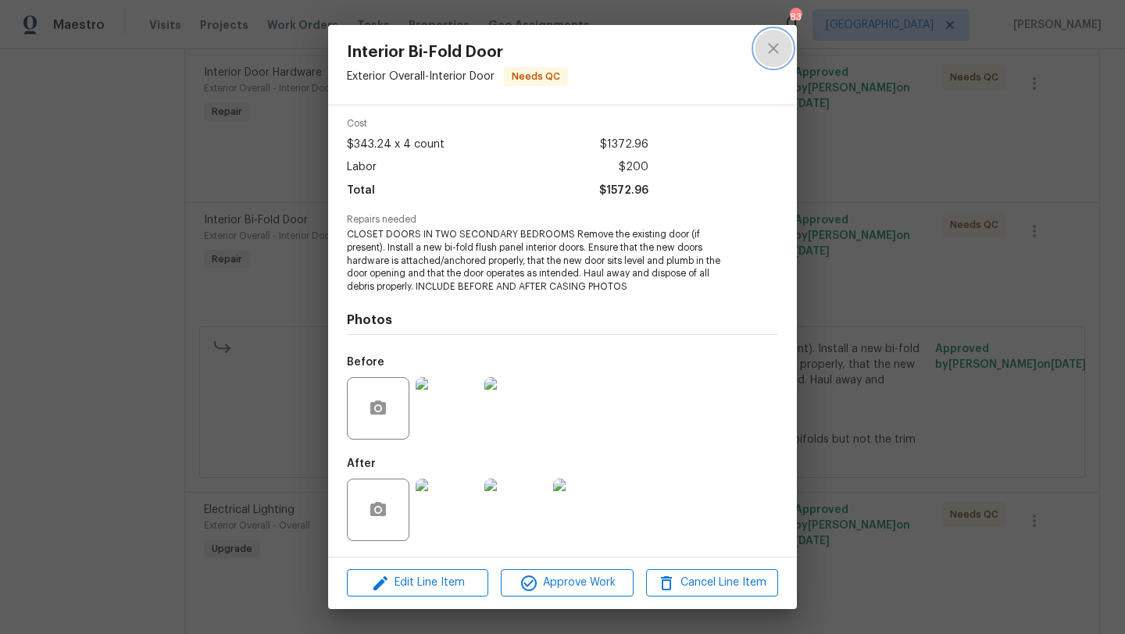
click at [778, 51] on icon "close" at bounding box center [773, 48] width 19 height 19
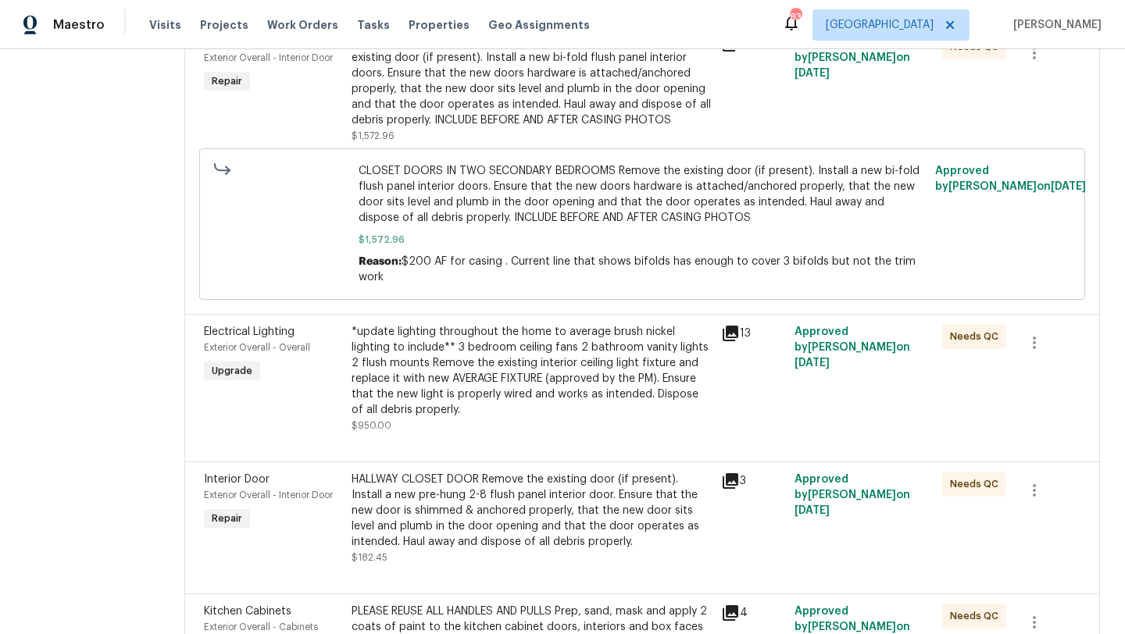
scroll to position [1660, 0]
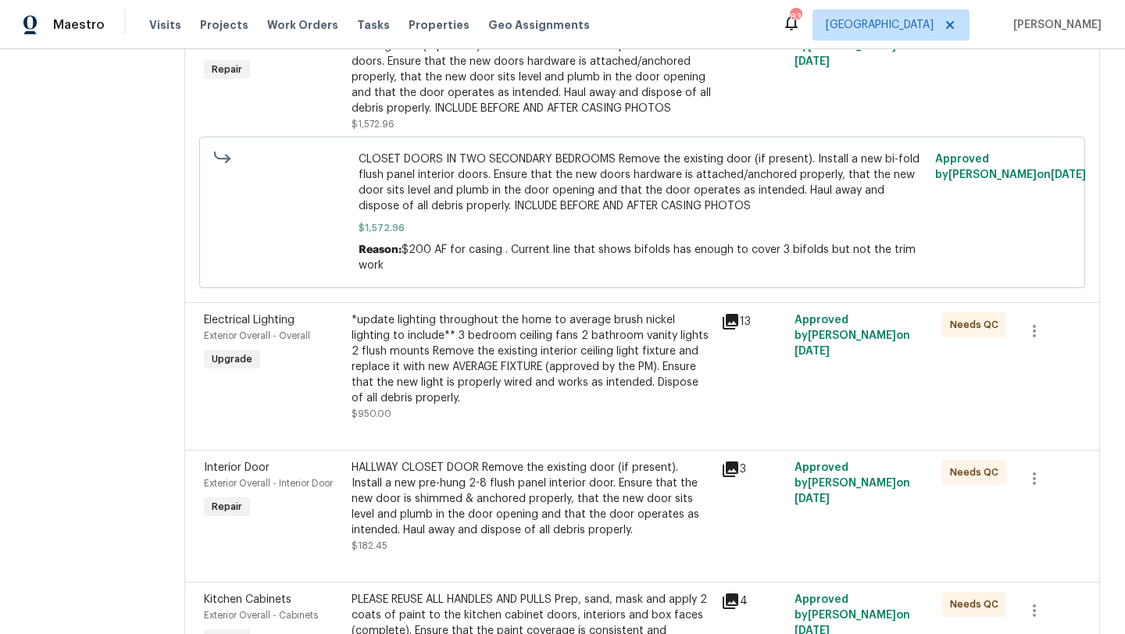
click at [278, 312] on div "Electrical Lighting" at bounding box center [273, 320] width 138 height 16
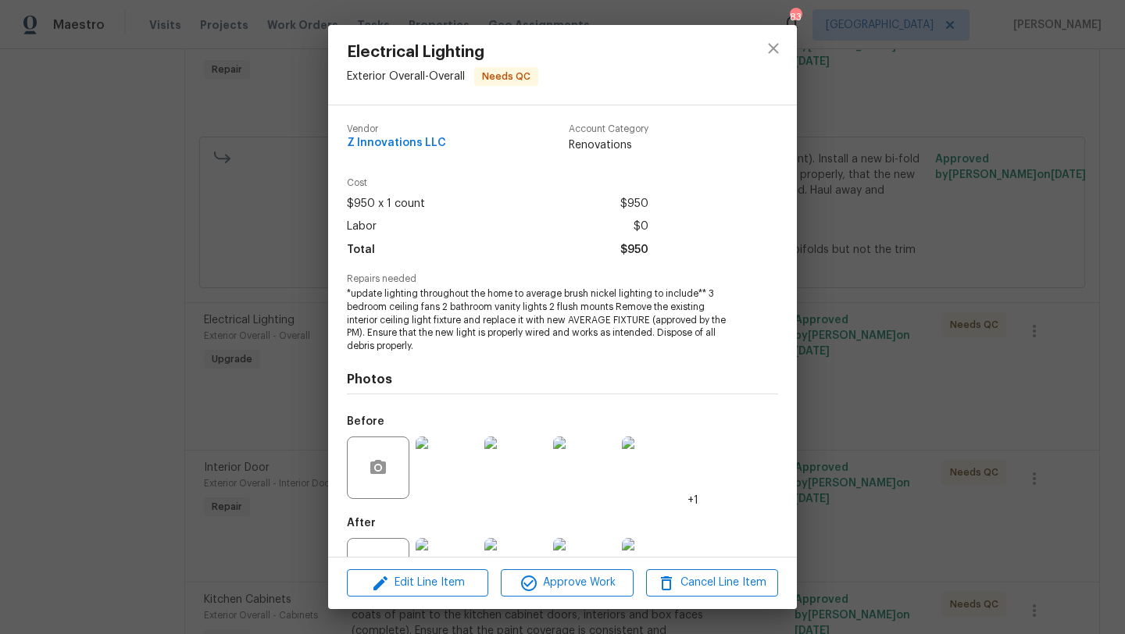
scroll to position [59, 0]
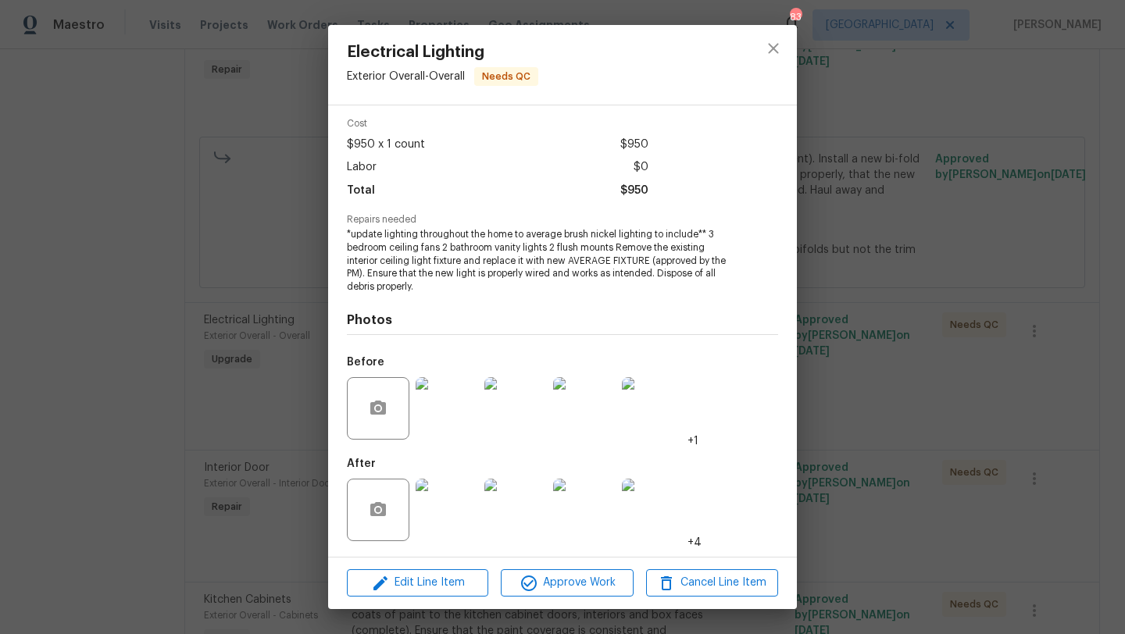
click at [466, 501] on img at bounding box center [446, 510] width 62 height 62
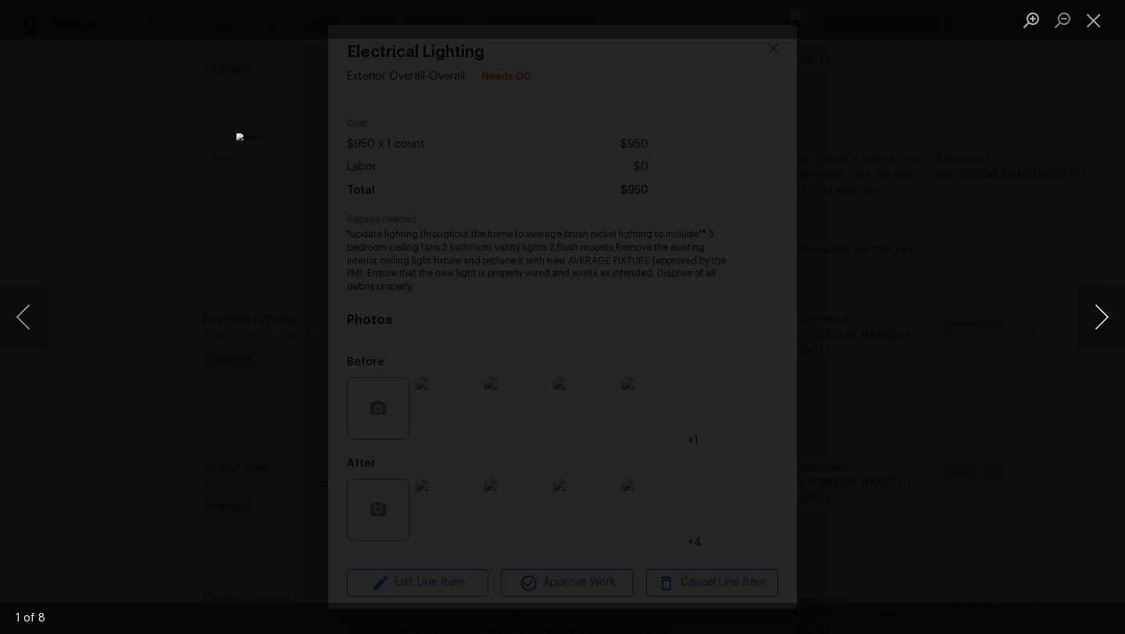
click at [1106, 316] on button "Next image" at bounding box center [1101, 317] width 47 height 62
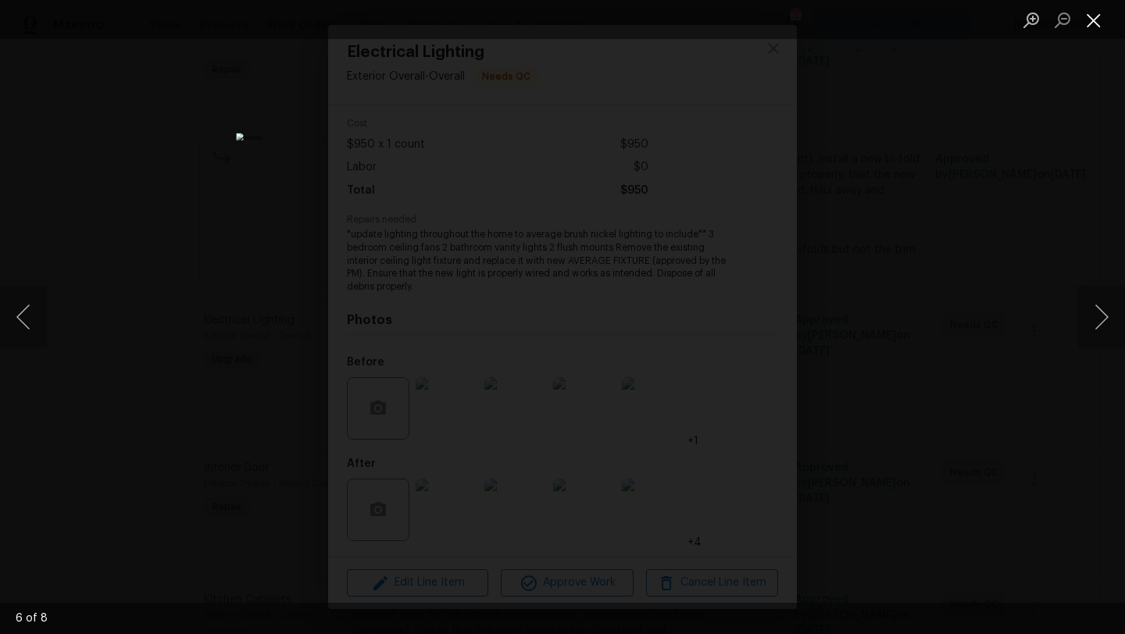
click at [1105, 28] on button "Close lightbox" at bounding box center [1093, 19] width 31 height 27
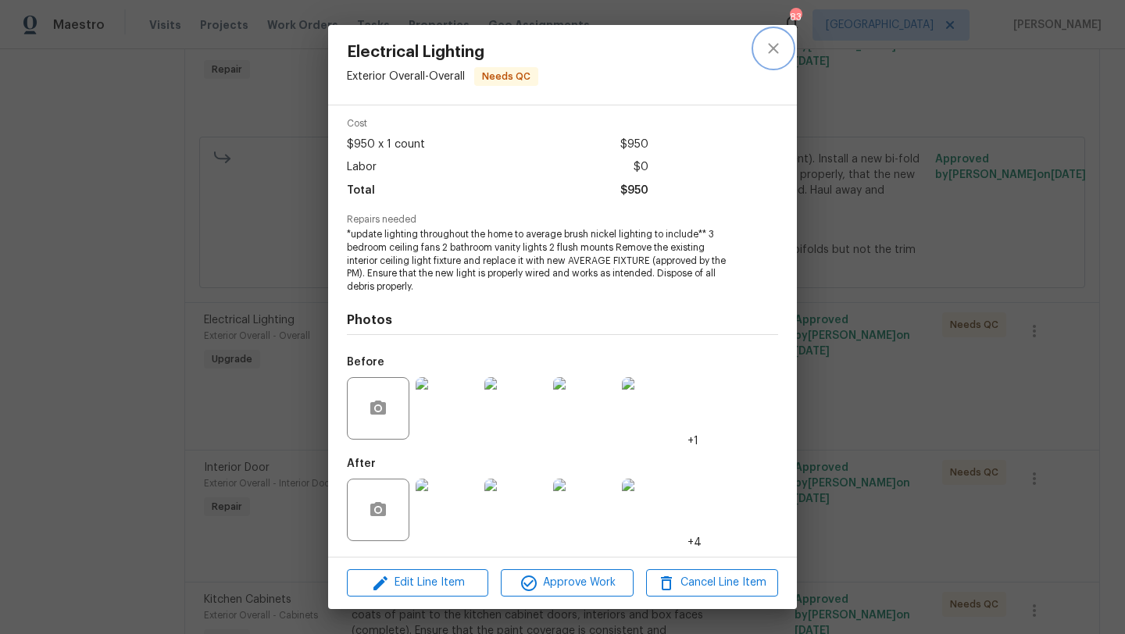
click at [782, 47] on icon "close" at bounding box center [773, 48] width 19 height 19
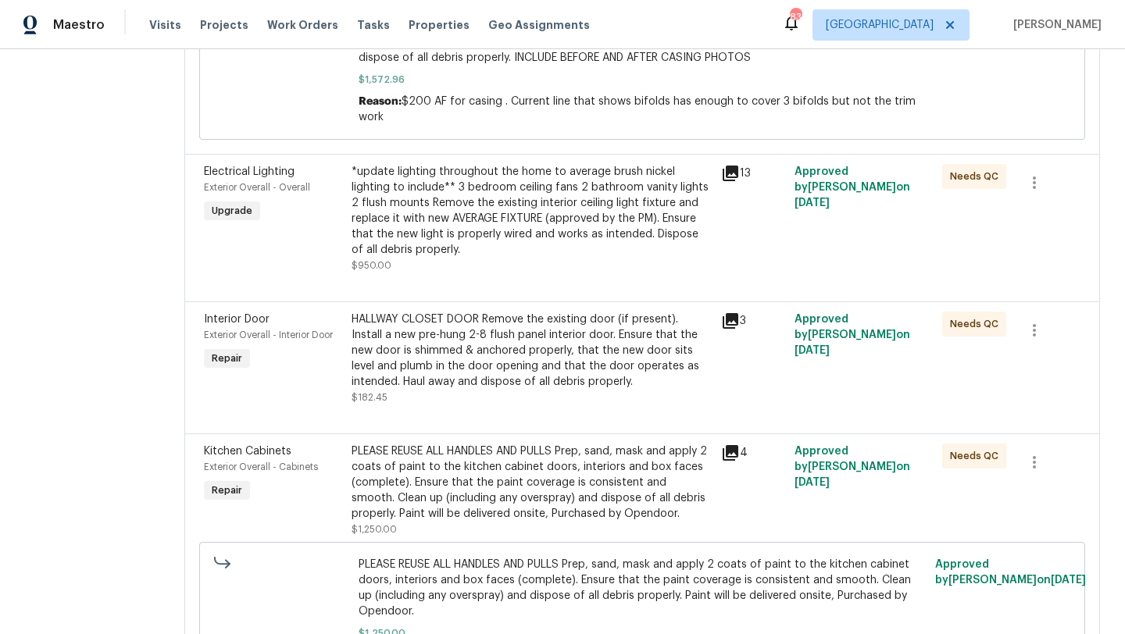
scroll to position [1812, 0]
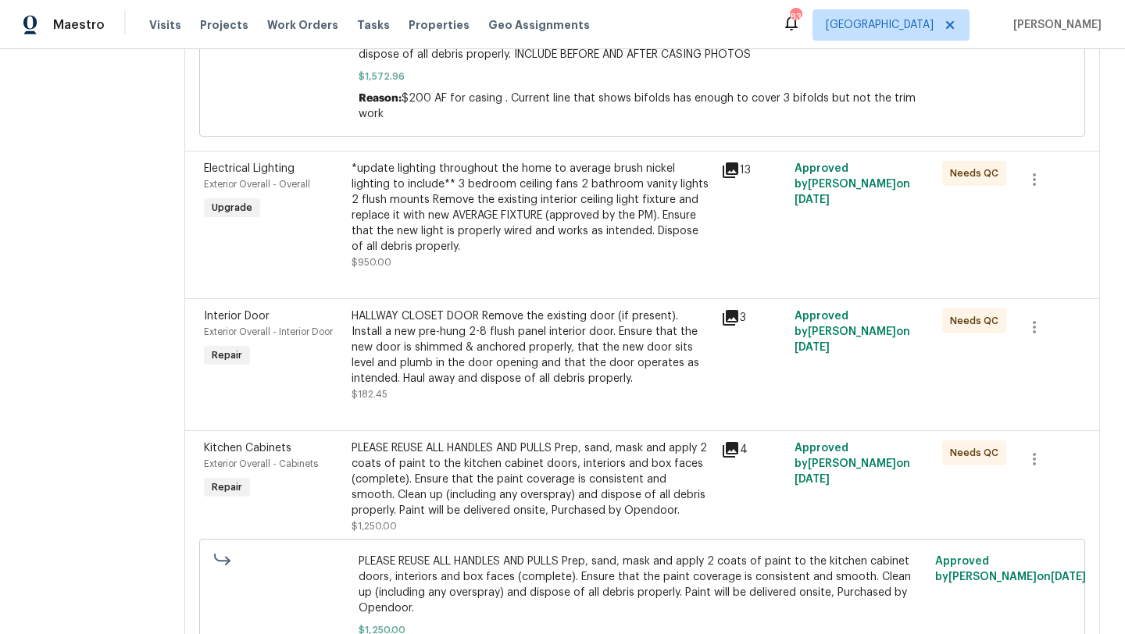
click at [259, 308] on div "Interior Door" at bounding box center [273, 316] width 138 height 16
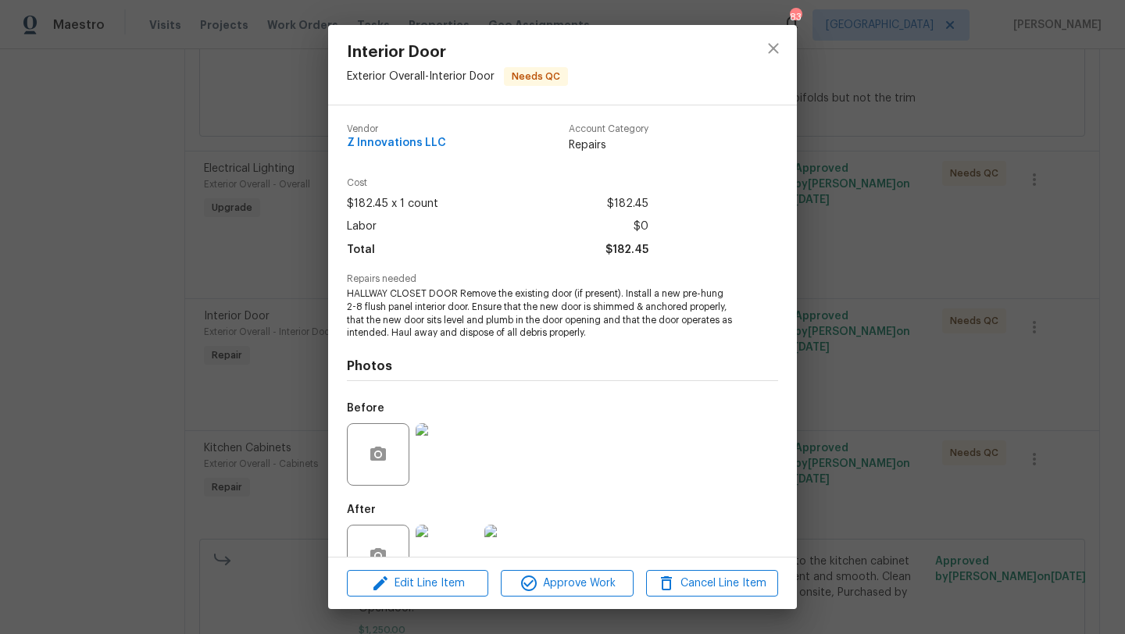
scroll to position [47, 0]
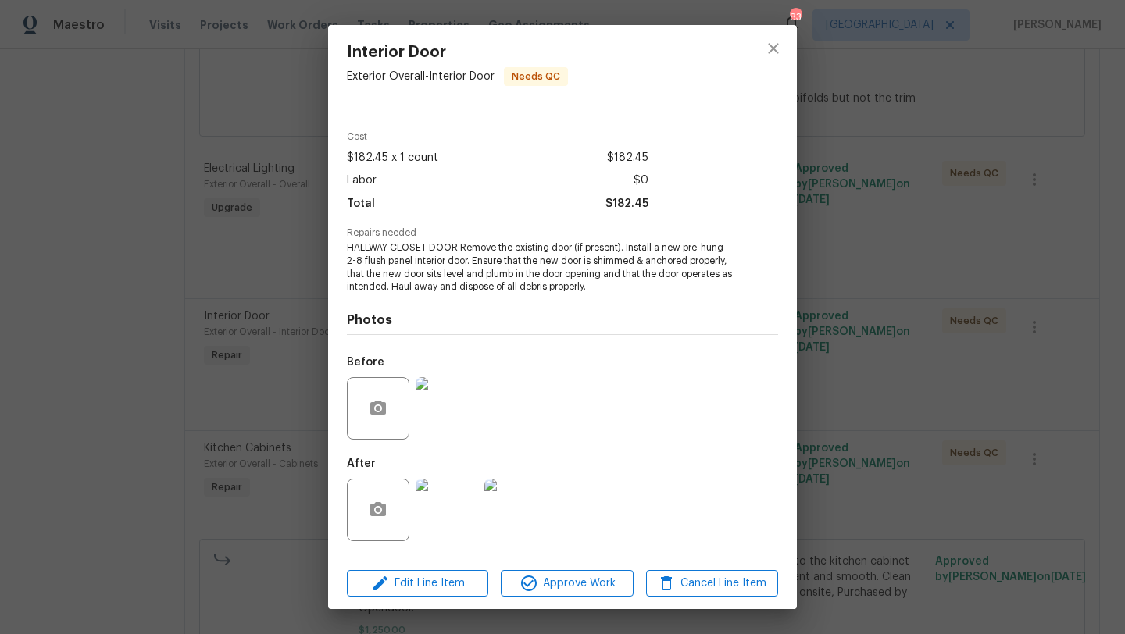
click at [451, 500] on img at bounding box center [446, 510] width 62 height 62
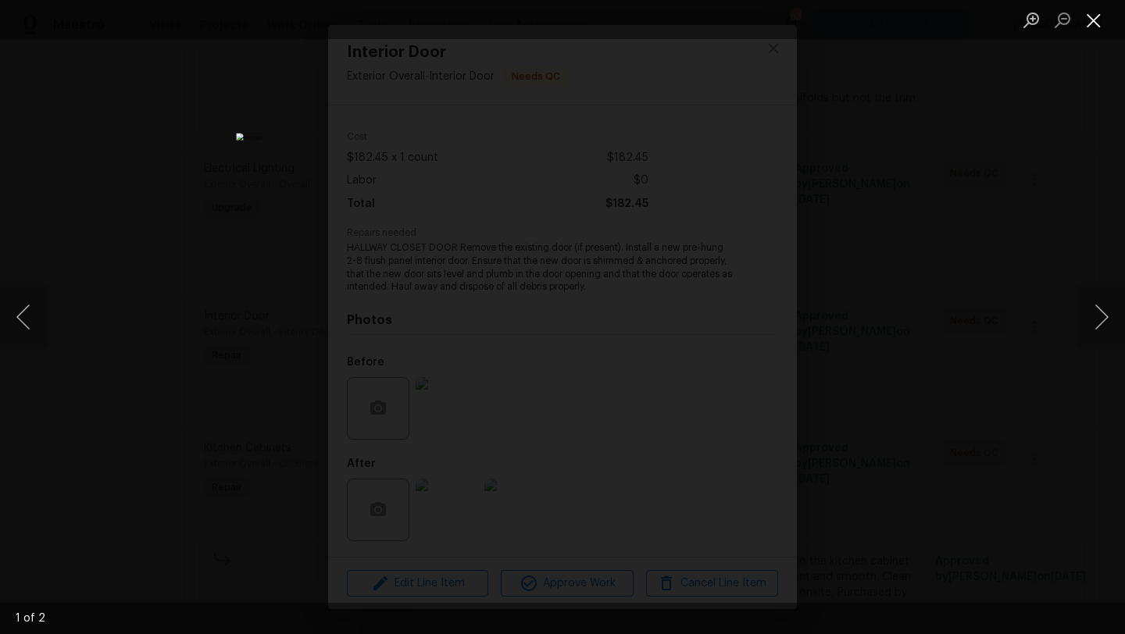
click at [1098, 28] on button "Close lightbox" at bounding box center [1093, 19] width 31 height 27
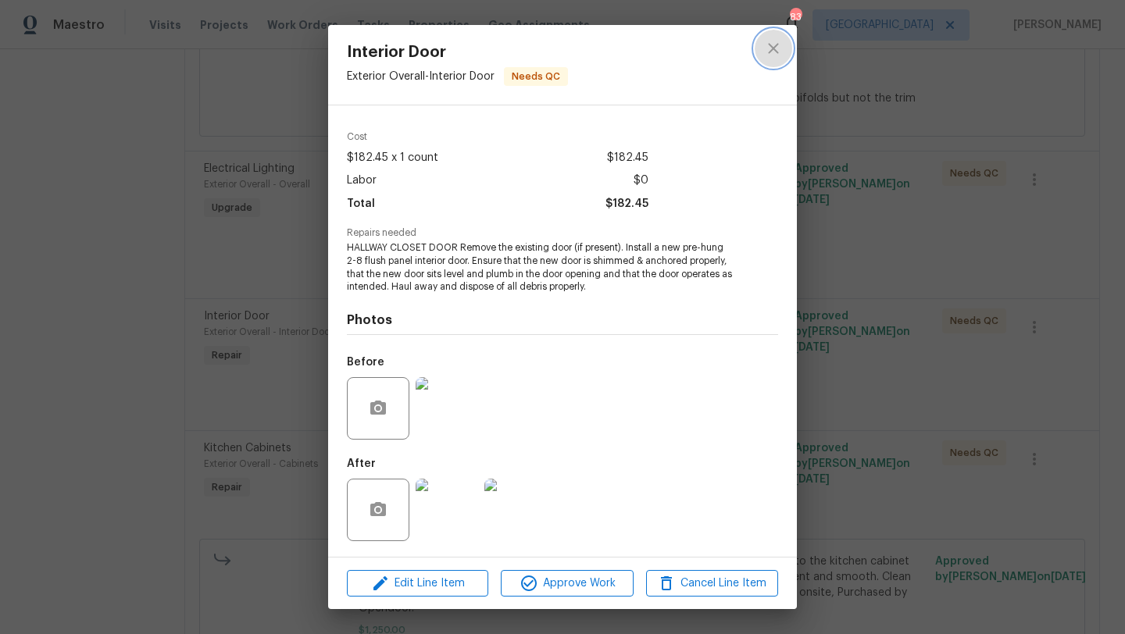
click at [770, 49] on icon "close" at bounding box center [773, 48] width 19 height 19
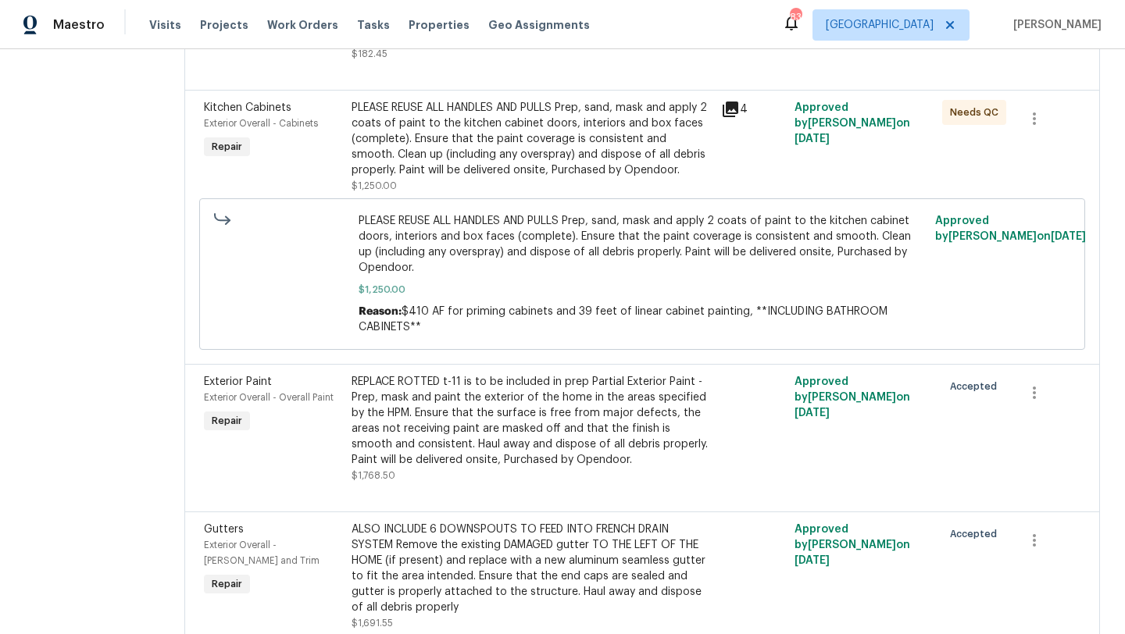
scroll to position [2157, 0]
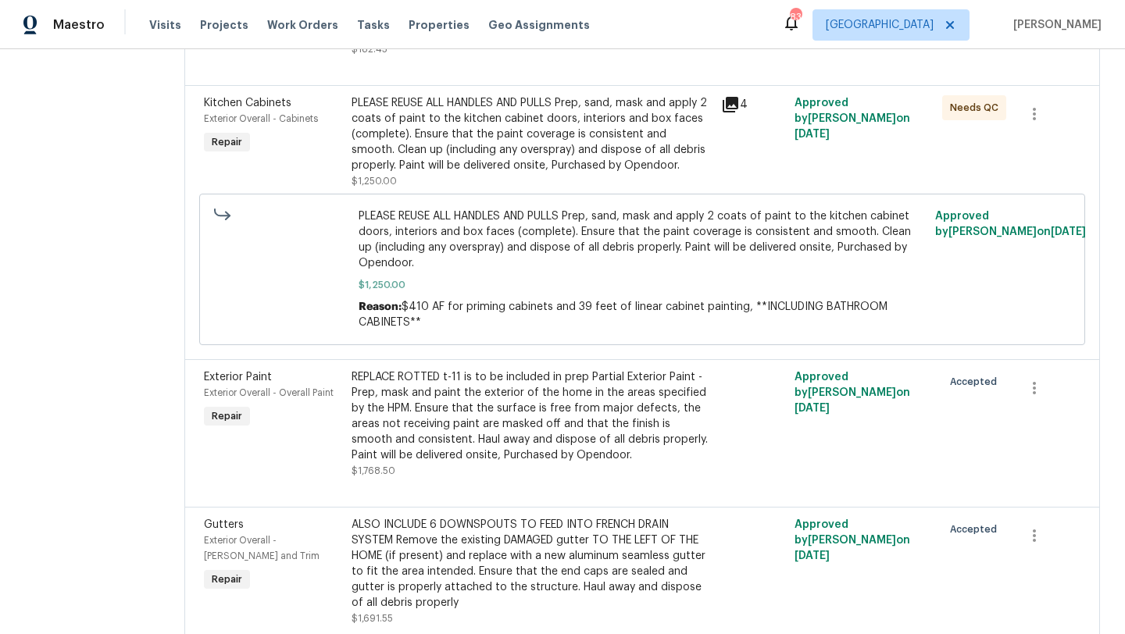
click at [236, 114] on span "Exterior Overall - Cabinets" at bounding box center [261, 118] width 114 height 9
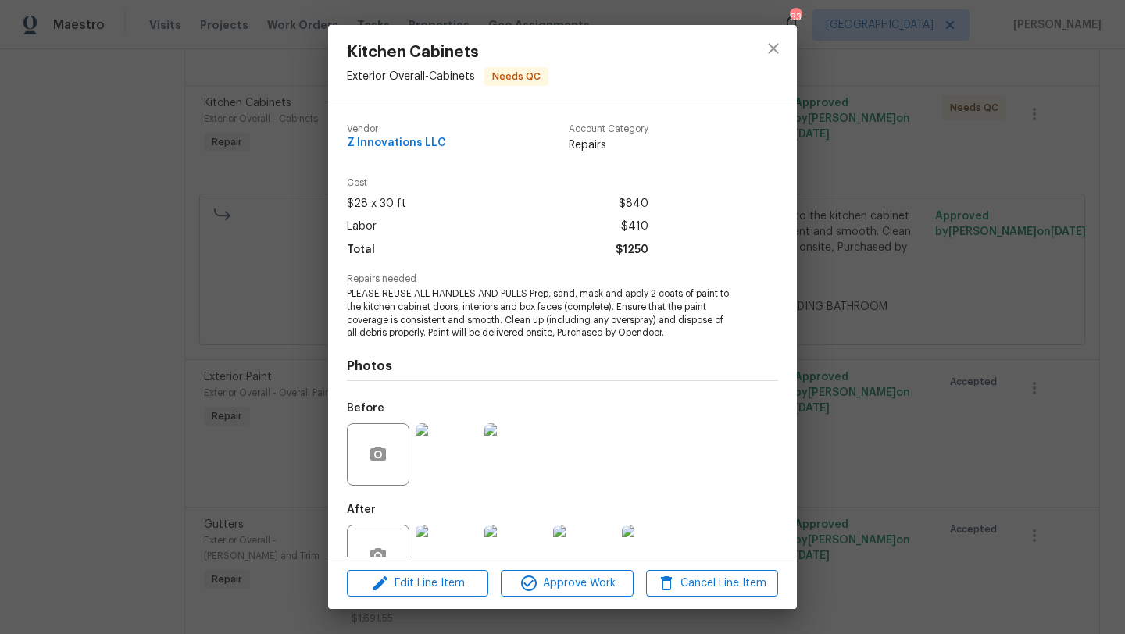
scroll to position [47, 0]
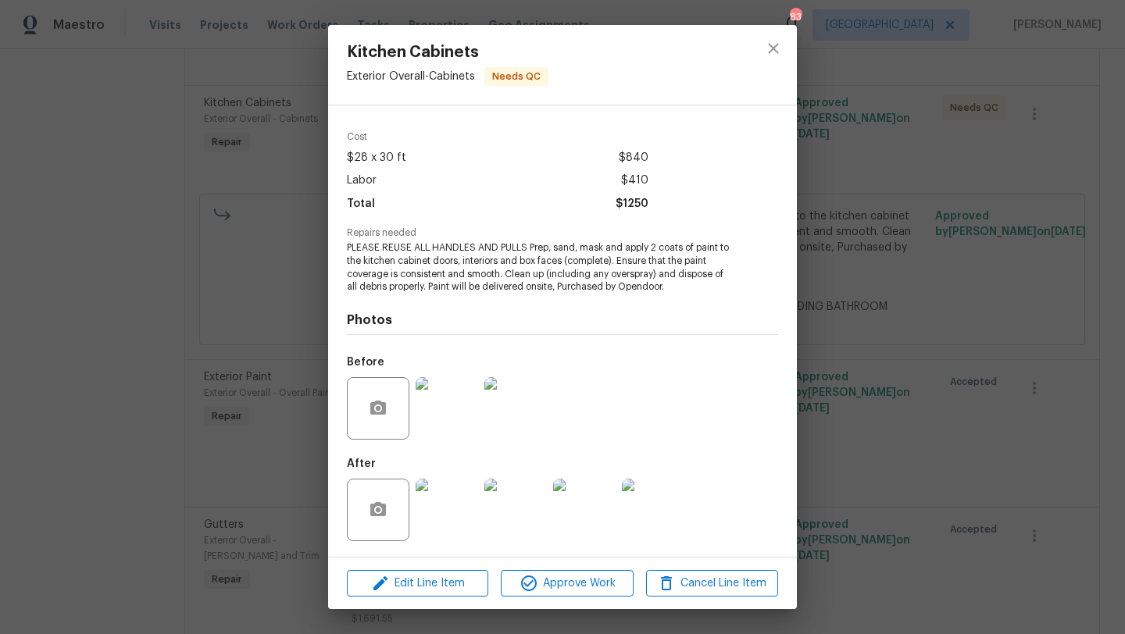
click at [440, 494] on img at bounding box center [446, 510] width 62 height 62
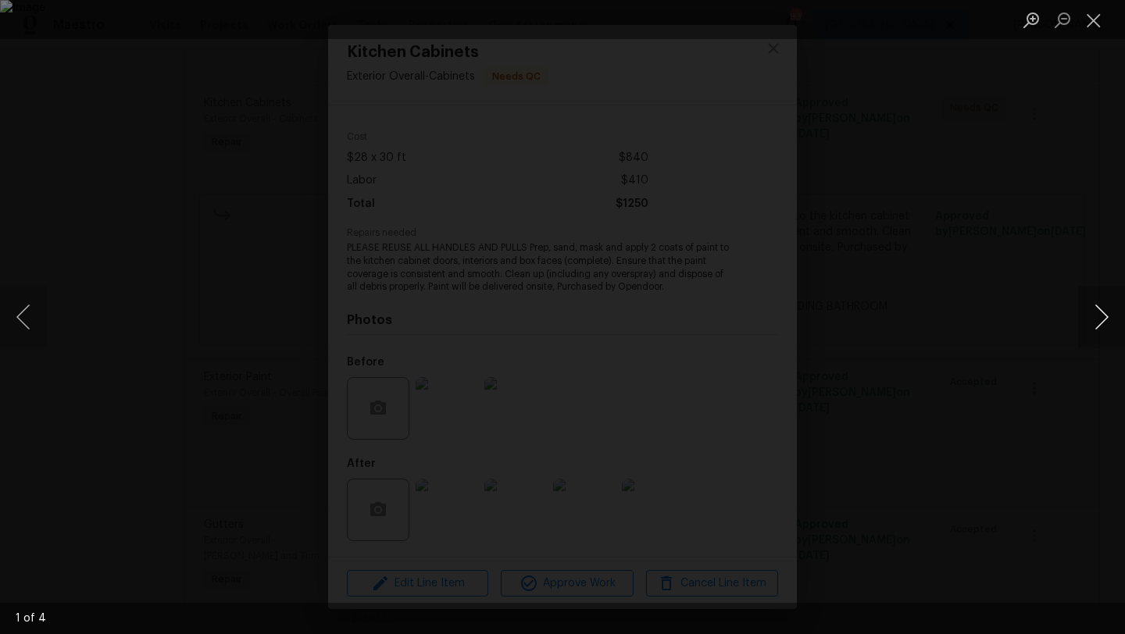
click at [1105, 316] on button "Next image" at bounding box center [1101, 317] width 47 height 62
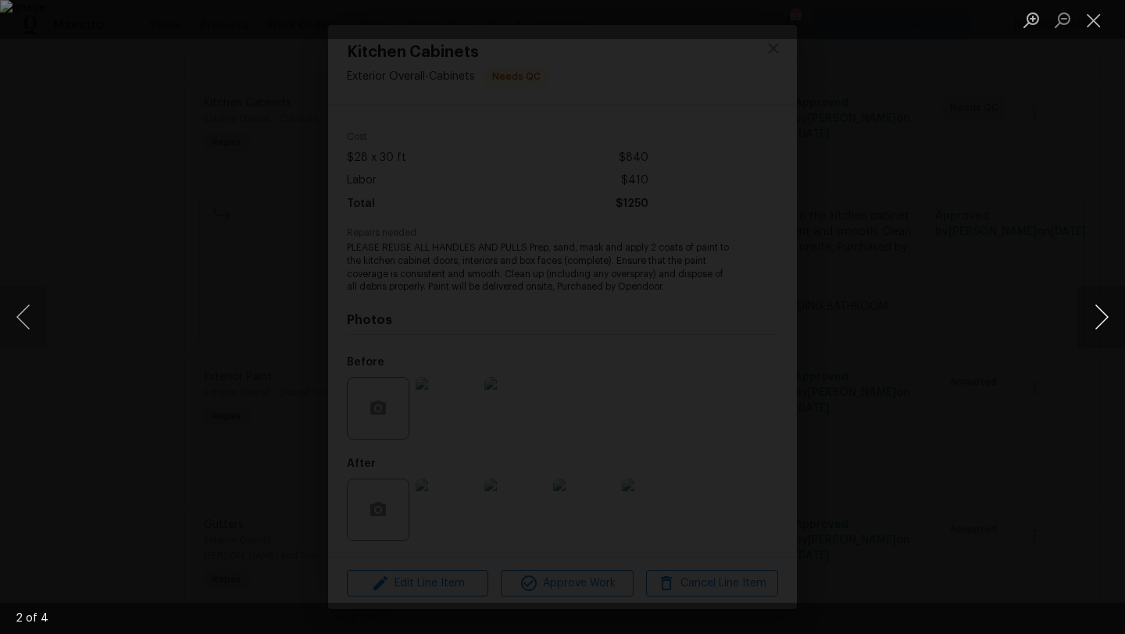
click at [1105, 316] on button "Next image" at bounding box center [1101, 317] width 47 height 62
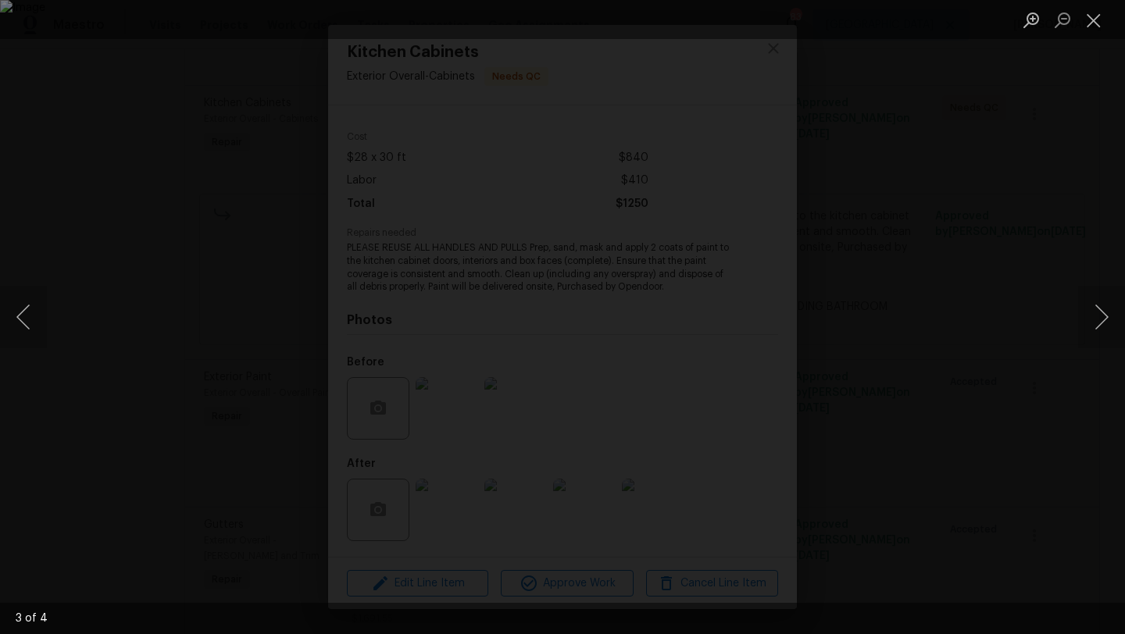
click at [1061, 233] on div "Lightbox" at bounding box center [562, 317] width 1125 height 634
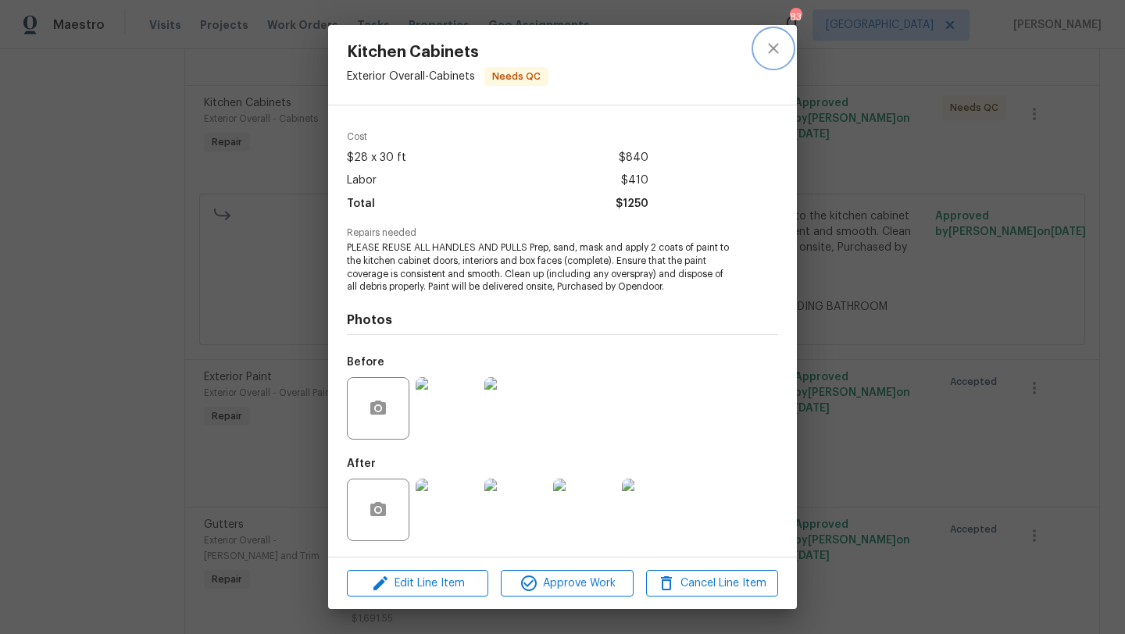
click at [780, 51] on icon "close" at bounding box center [773, 48] width 19 height 19
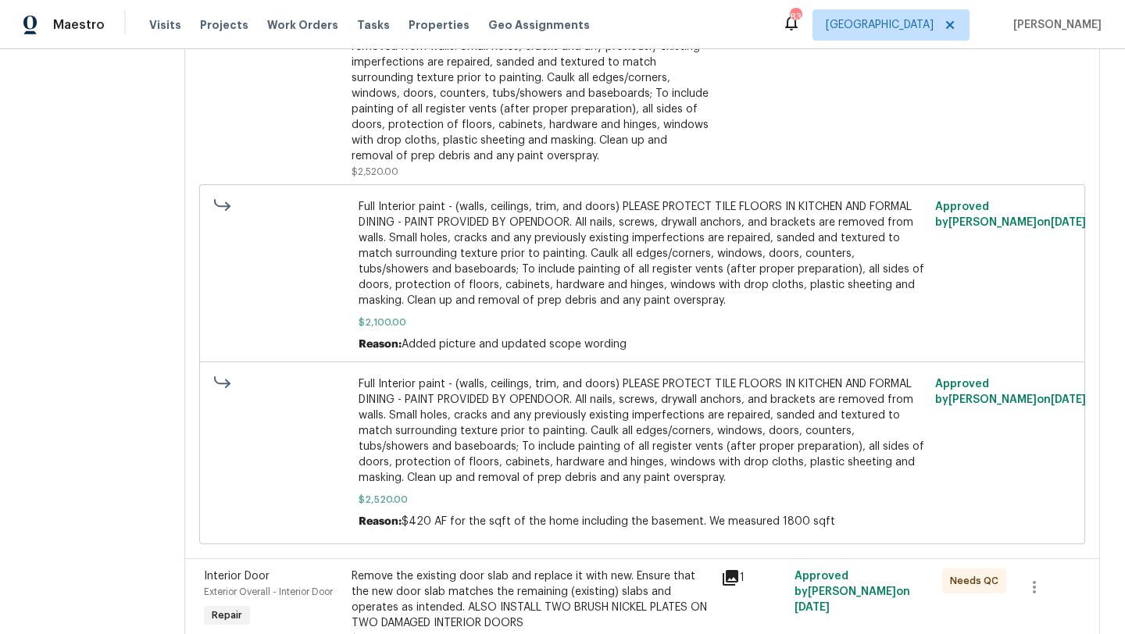
scroll to position [0, 0]
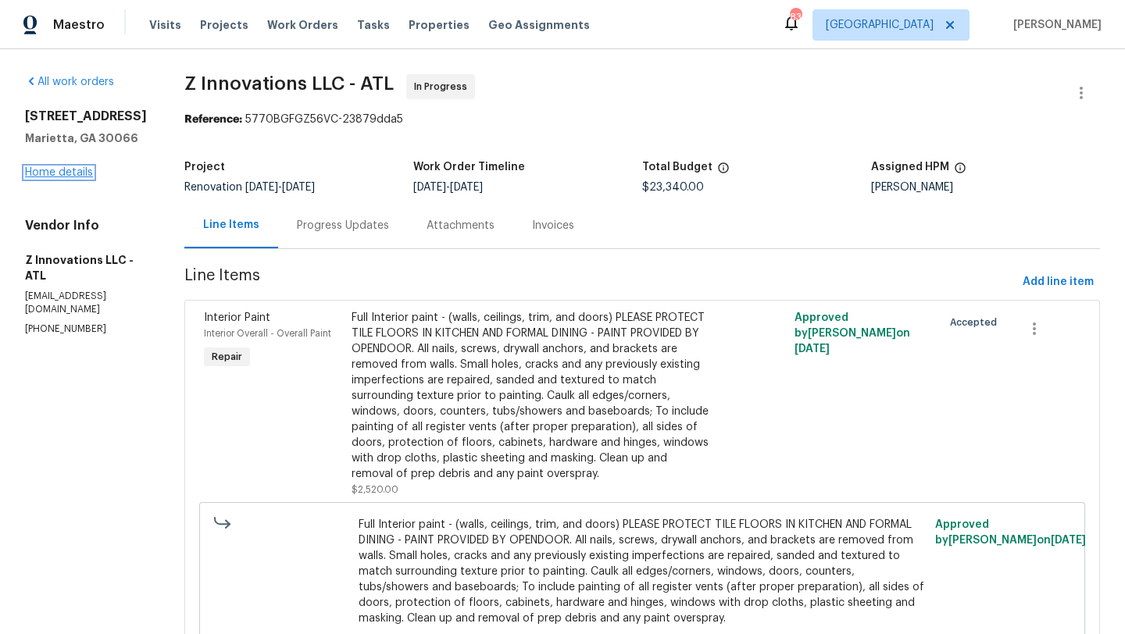
click at [70, 172] on link "Home details" at bounding box center [59, 172] width 68 height 11
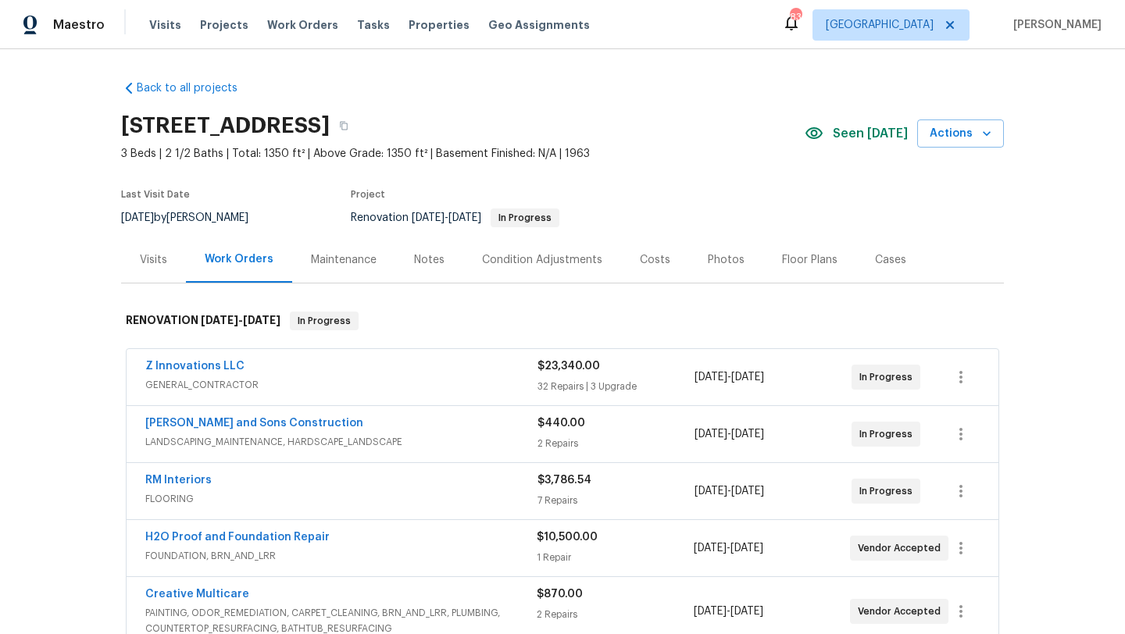
click at [658, 255] on div "Costs" at bounding box center [655, 260] width 30 height 16
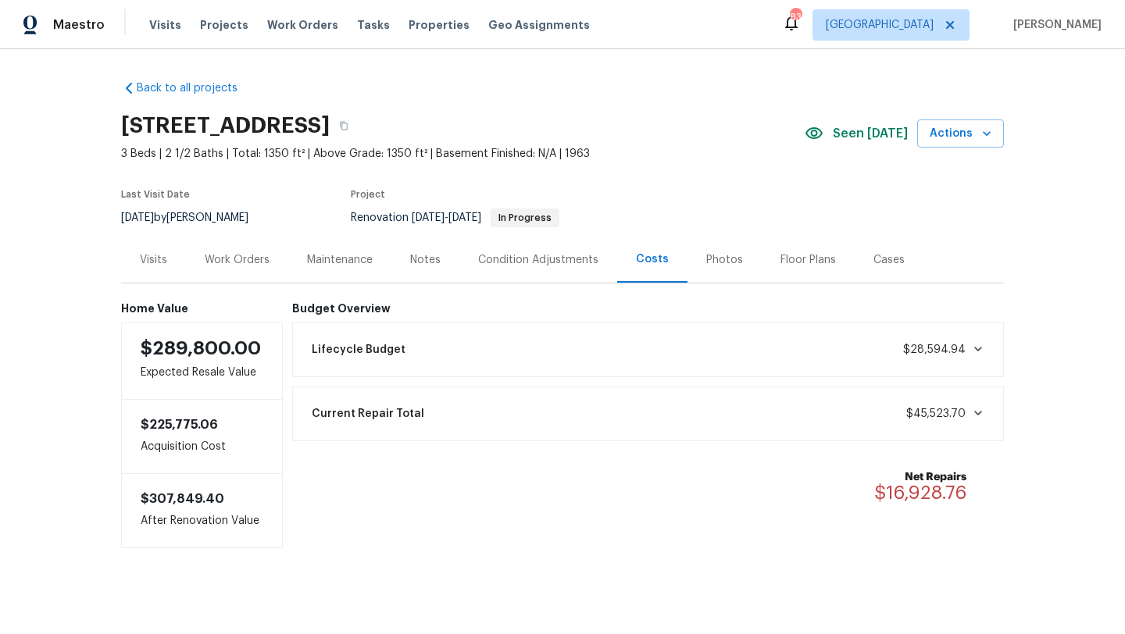
click at [412, 259] on div "Notes" at bounding box center [425, 260] width 30 height 16
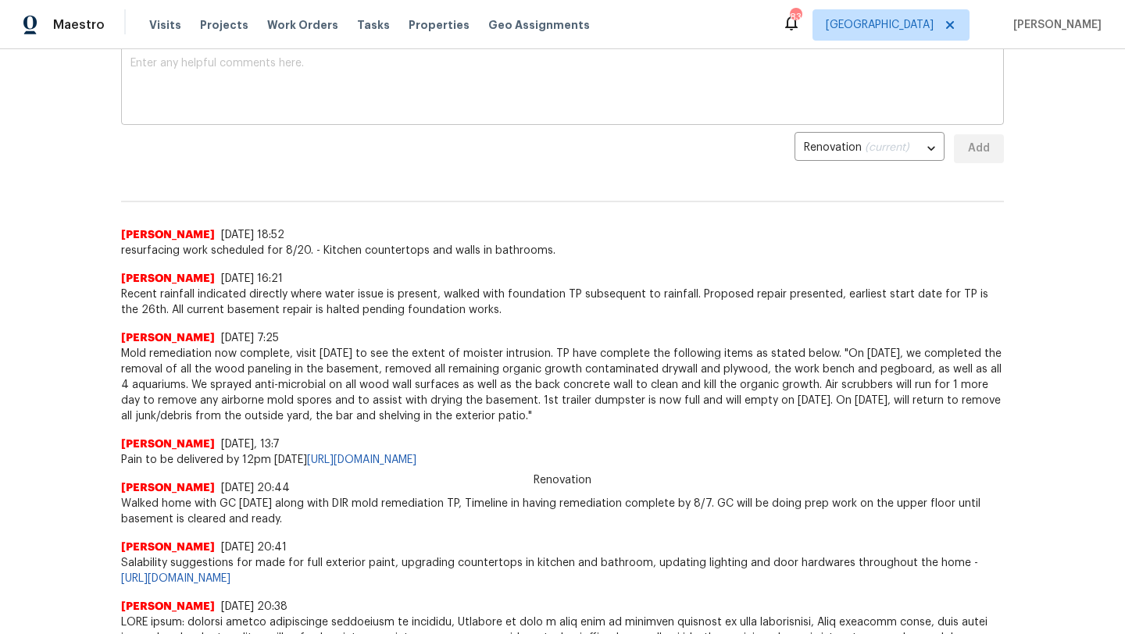
scroll to position [366, 0]
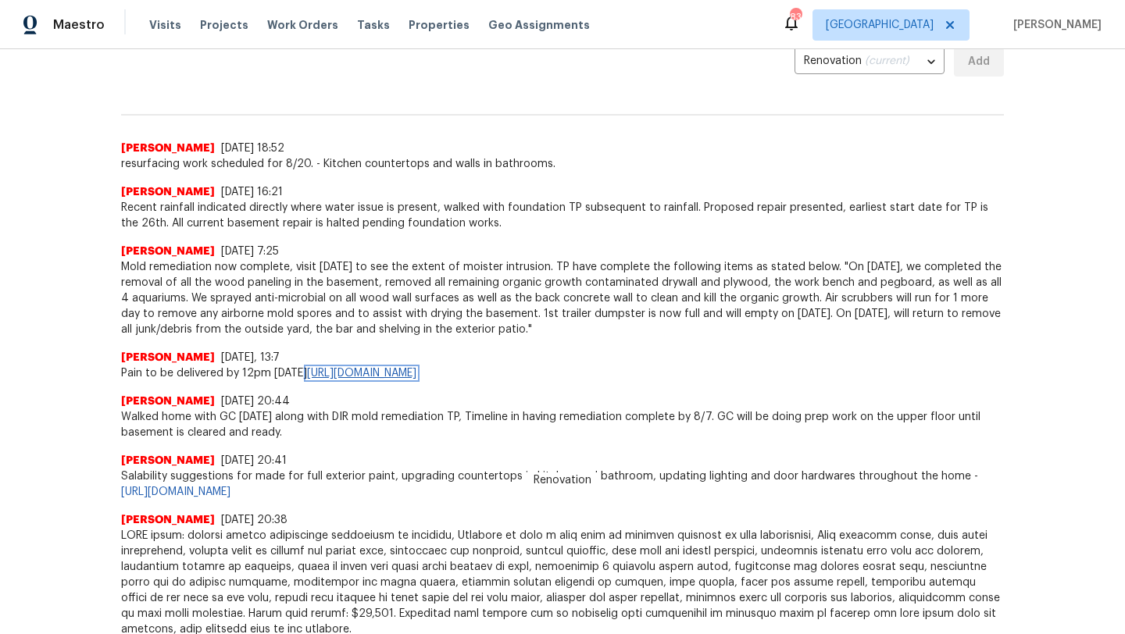
click at [416, 376] on link "https://opendoor.slack.com/archives/C07MF4A0E48/p1754498311072879?thread_ts=175…" at bounding box center [361, 373] width 109 height 11
click at [230, 491] on link "https://opendoor.slack.com/archives/C02LGTRN7JT/p1754358390796559" at bounding box center [175, 492] width 109 height 11
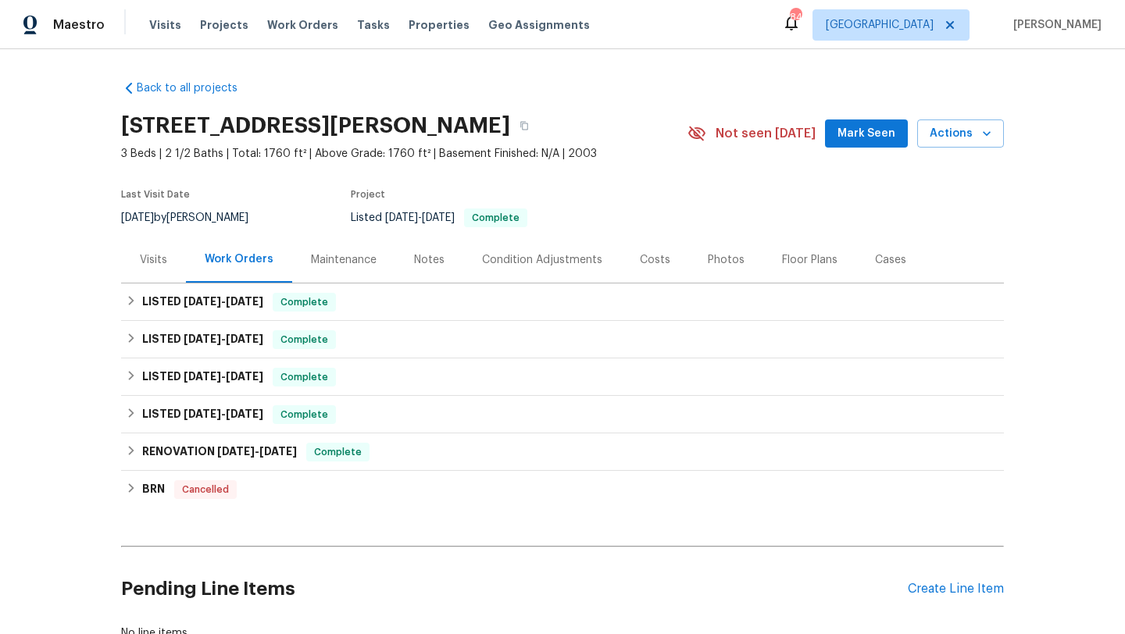
click at [176, 282] on div "Visits" at bounding box center [153, 260] width 65 height 46
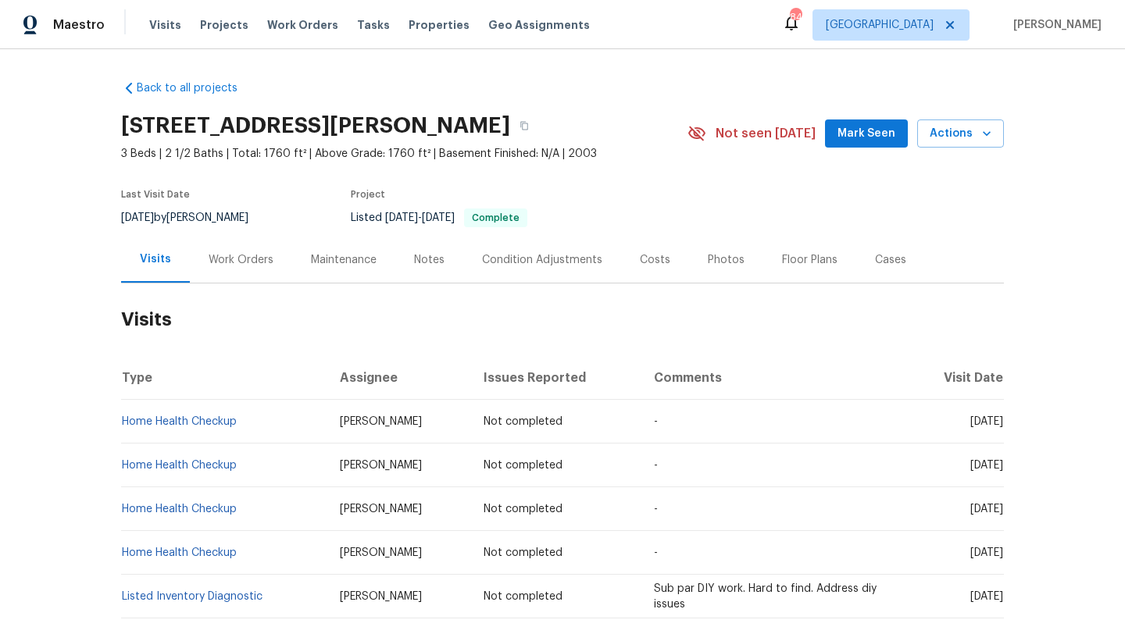
click at [858, 139] on span "Mark Seen" at bounding box center [866, 134] width 58 height 20
click at [665, 267] on div "Costs" at bounding box center [655, 260] width 68 height 46
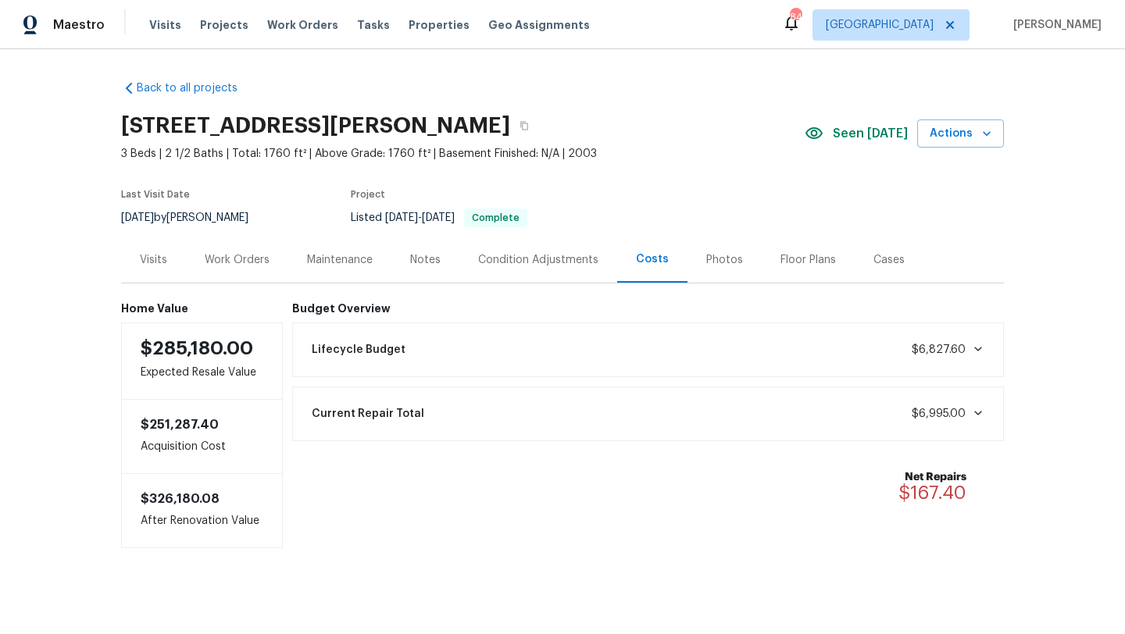
click at [725, 255] on div "Photos" at bounding box center [724, 260] width 37 height 16
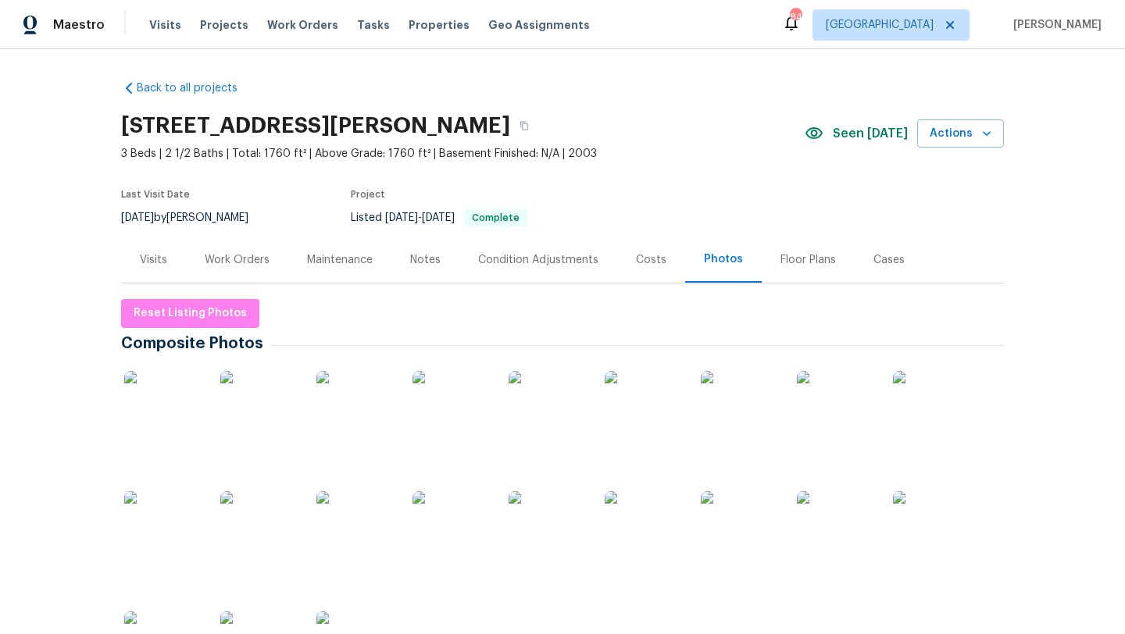
click at [163, 260] on div "Visits" at bounding box center [153, 260] width 27 height 16
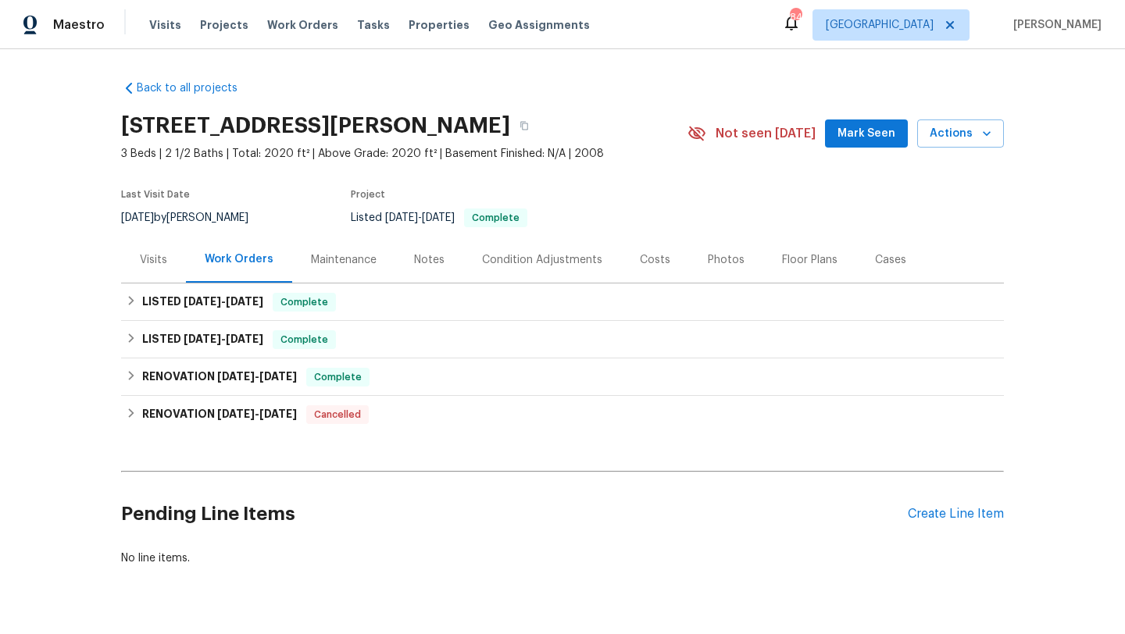
click at [656, 263] on div "Costs" at bounding box center [655, 260] width 30 height 16
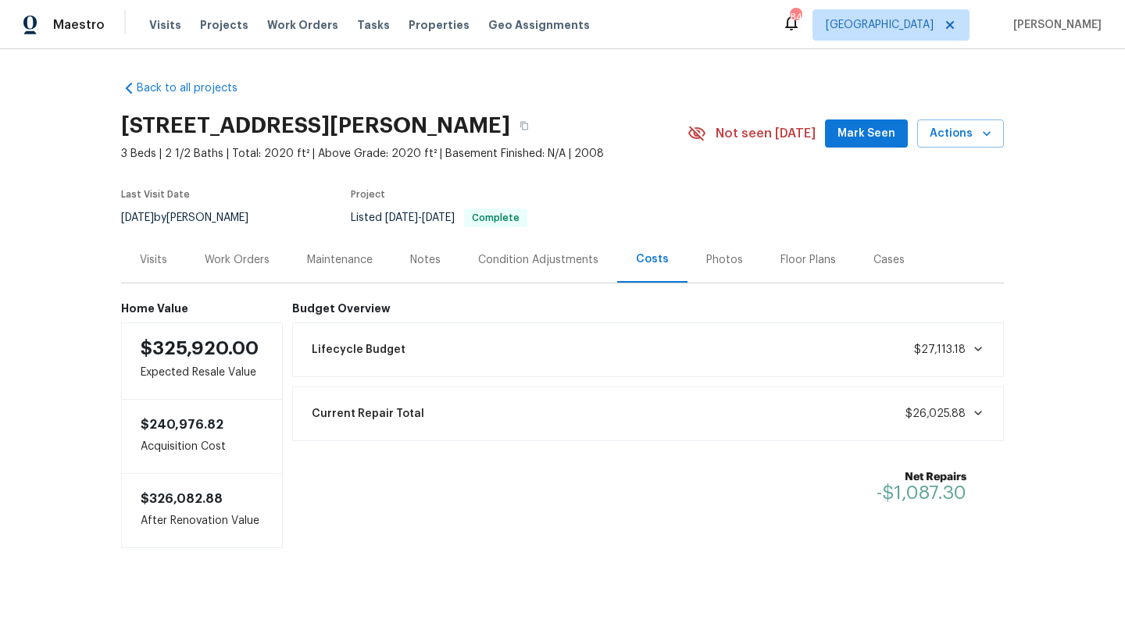
click at [267, 268] on div "Work Orders" at bounding box center [237, 260] width 102 height 46
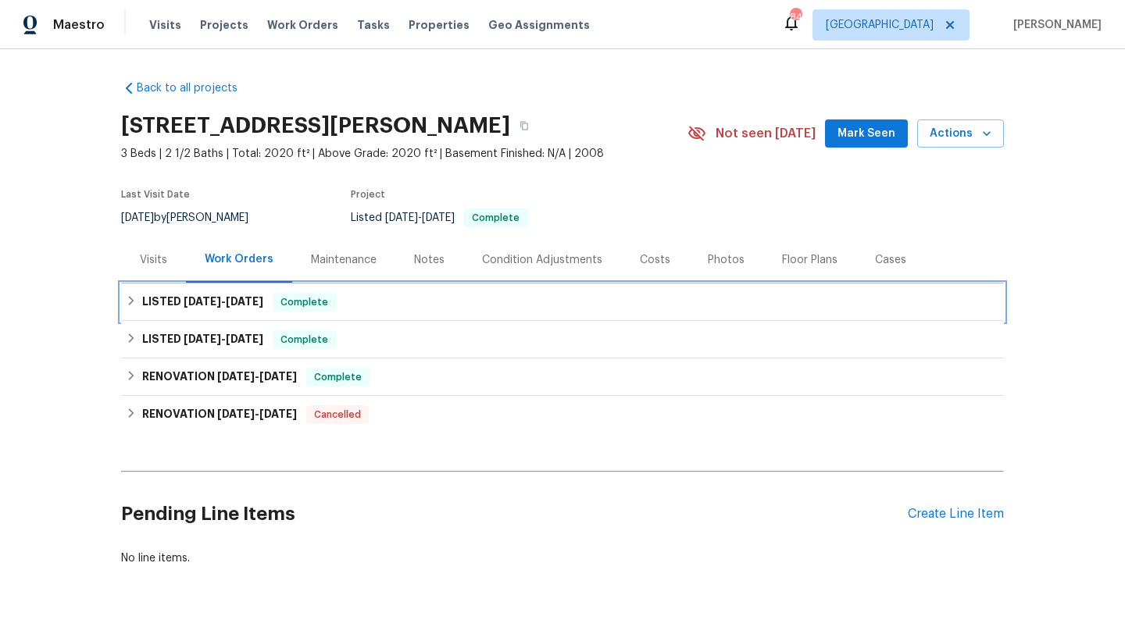
click at [342, 313] on div "LISTED [DATE] - [DATE] Complete" at bounding box center [562, 301] width 883 height 37
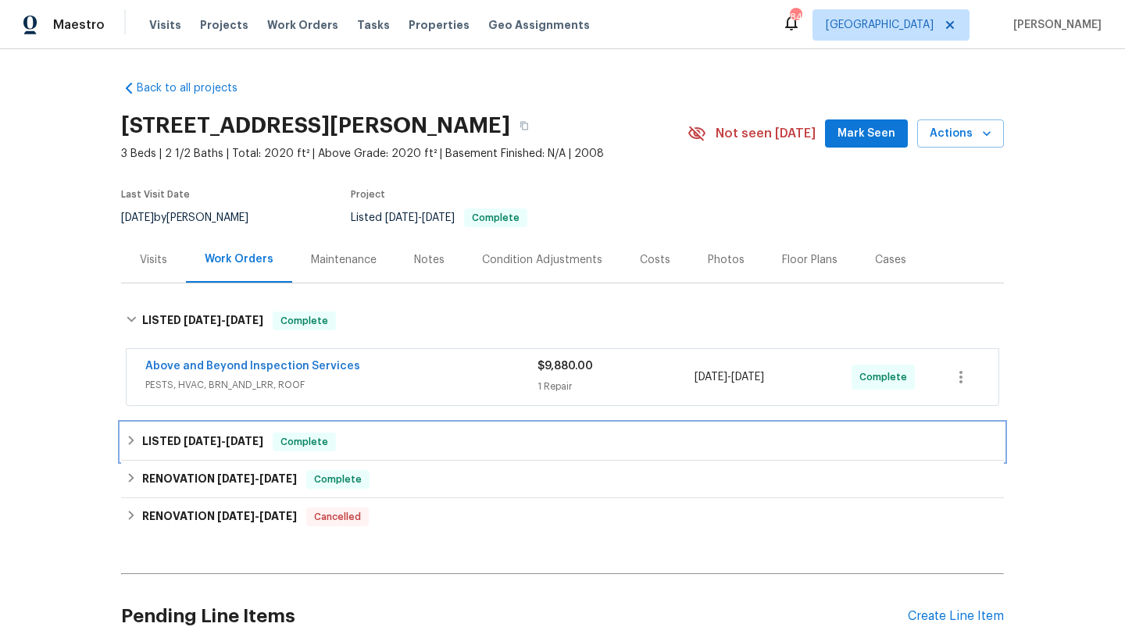
click at [371, 456] on div "LISTED [DATE] - [DATE] Complete" at bounding box center [562, 441] width 883 height 37
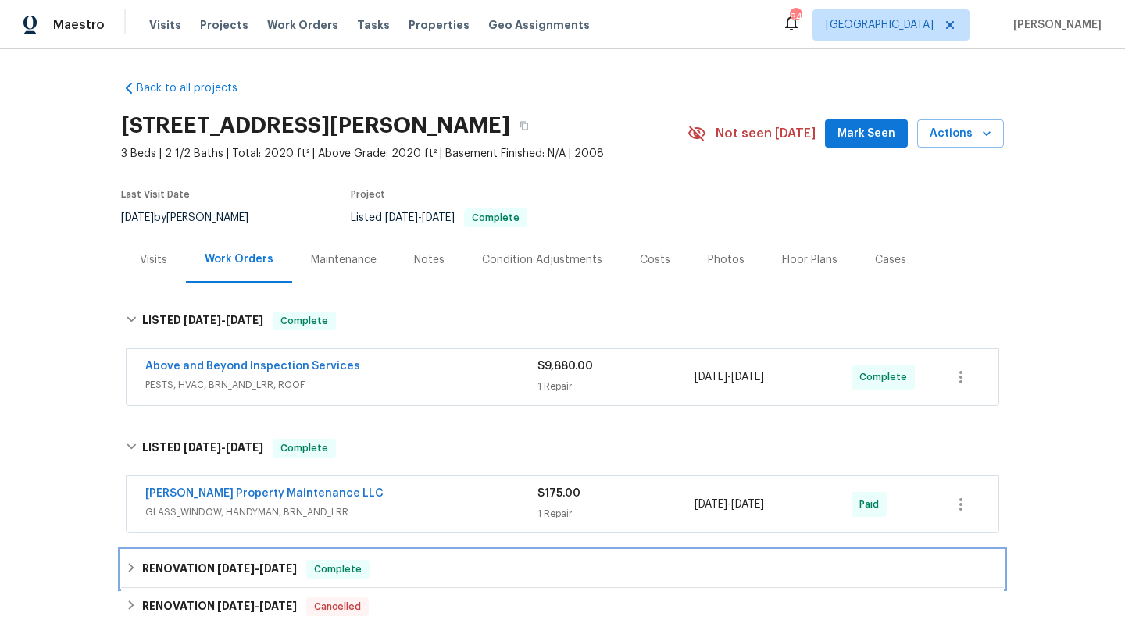
click at [391, 566] on div "RENOVATION [DATE] - [DATE] Complete" at bounding box center [562, 569] width 873 height 19
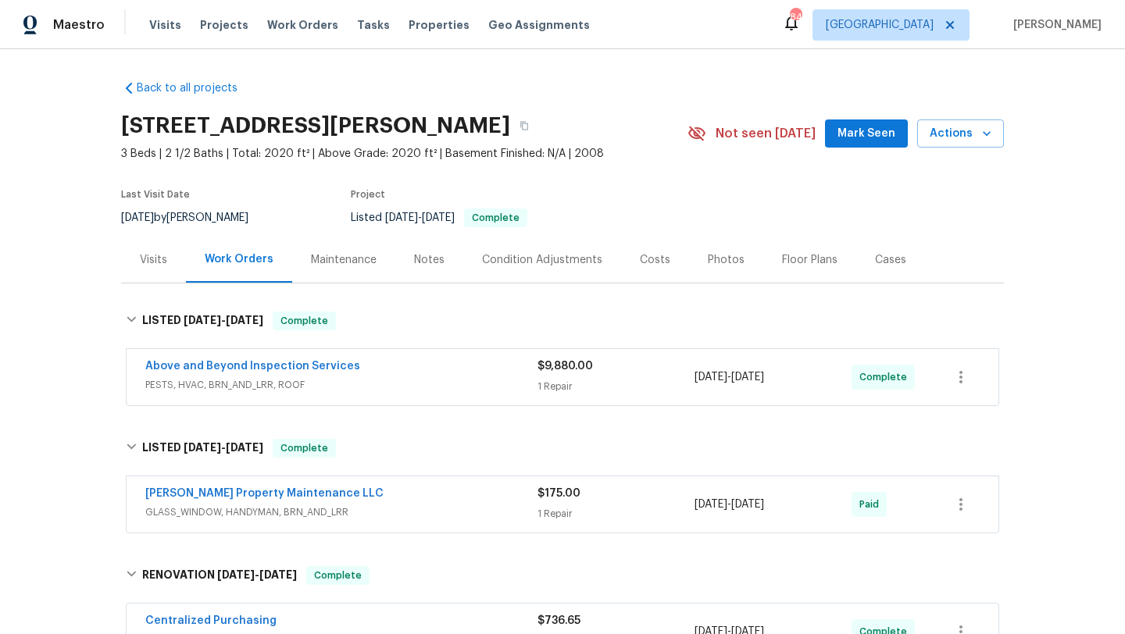
click at [409, 255] on div "Notes" at bounding box center [429, 260] width 68 height 46
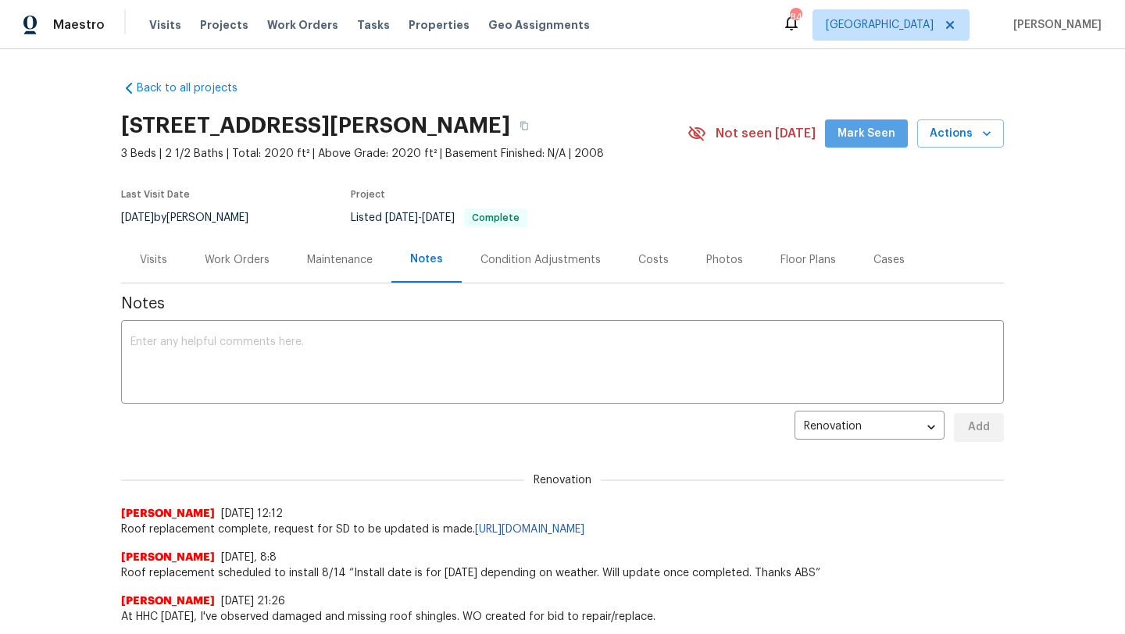
click at [876, 141] on span "Mark Seen" at bounding box center [866, 134] width 58 height 20
click at [162, 261] on div "Visits" at bounding box center [153, 260] width 27 height 16
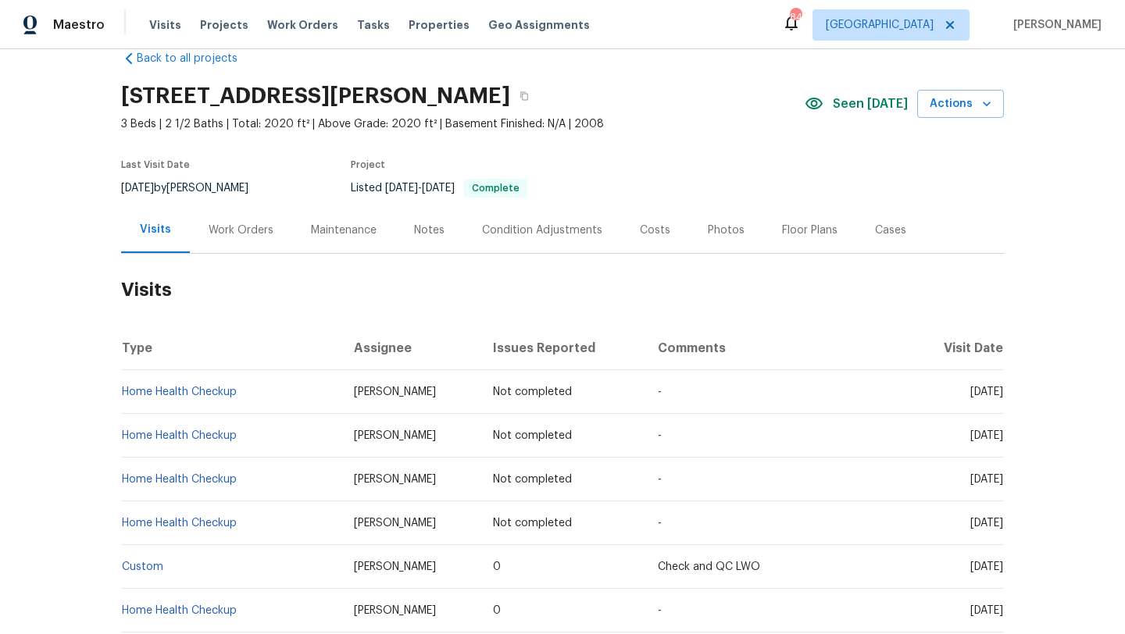
scroll to position [23, 0]
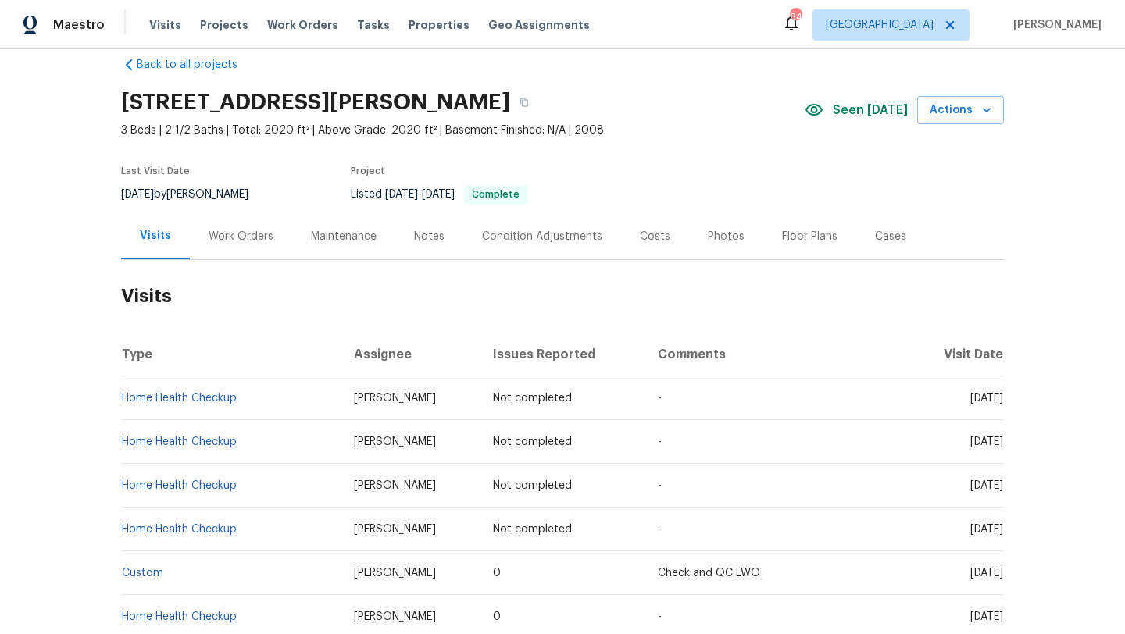
click at [248, 234] on div "Work Orders" at bounding box center [241, 237] width 65 height 16
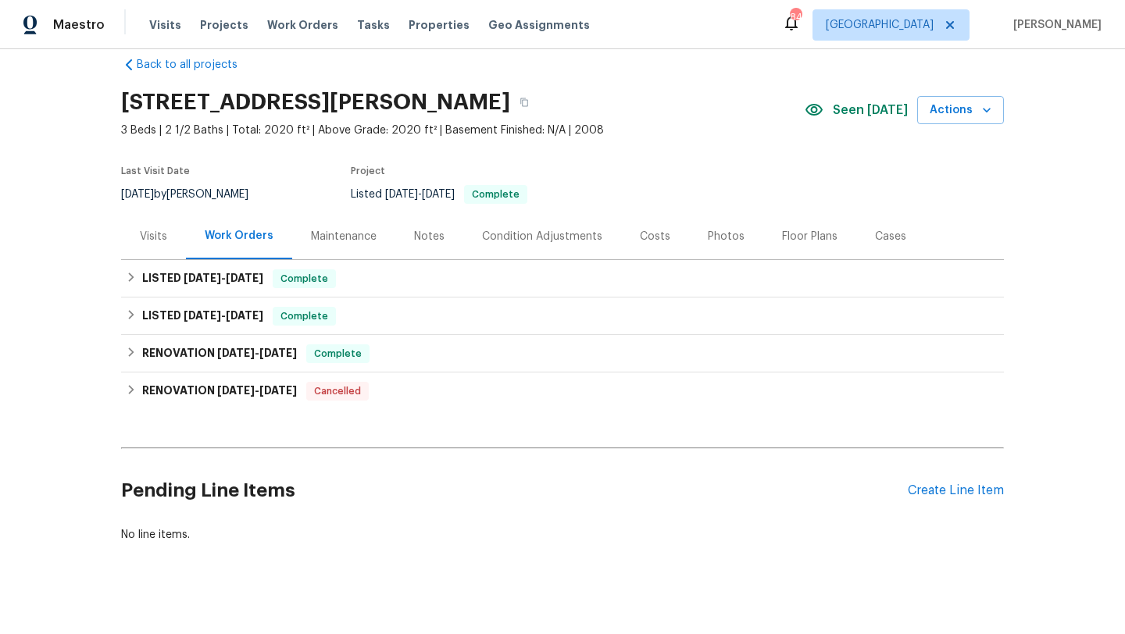
click at [432, 229] on div "Notes" at bounding box center [429, 237] width 30 height 16
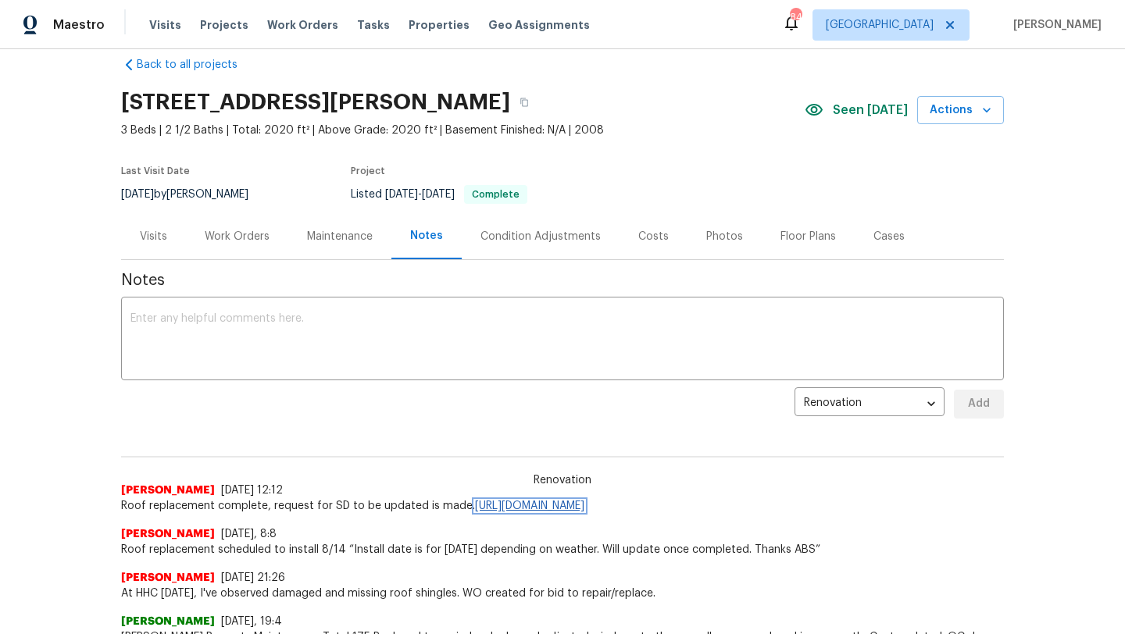
click at [505, 508] on link "[URL][DOMAIN_NAME]" at bounding box center [529, 506] width 109 height 11
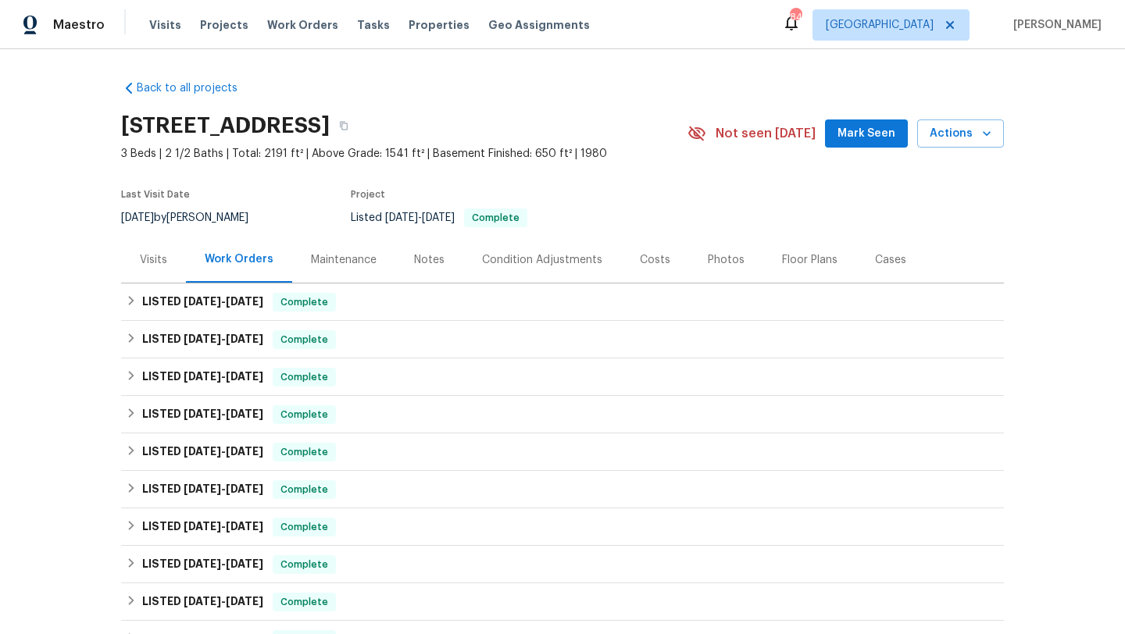
click at [418, 259] on div "Notes" at bounding box center [429, 260] width 30 height 16
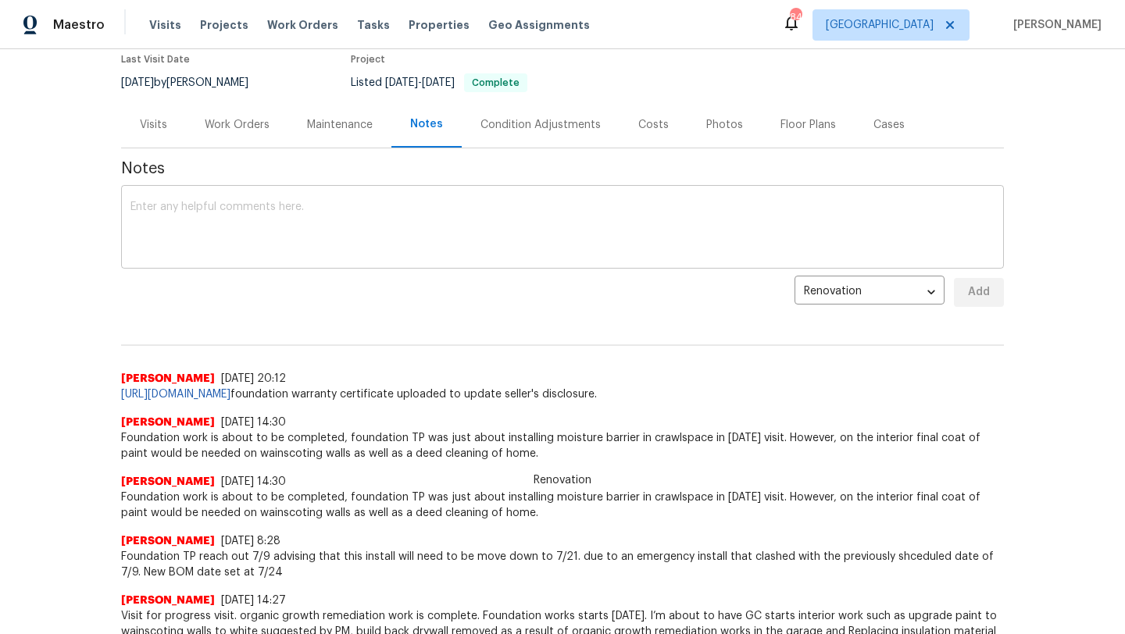
scroll to position [139, 0]
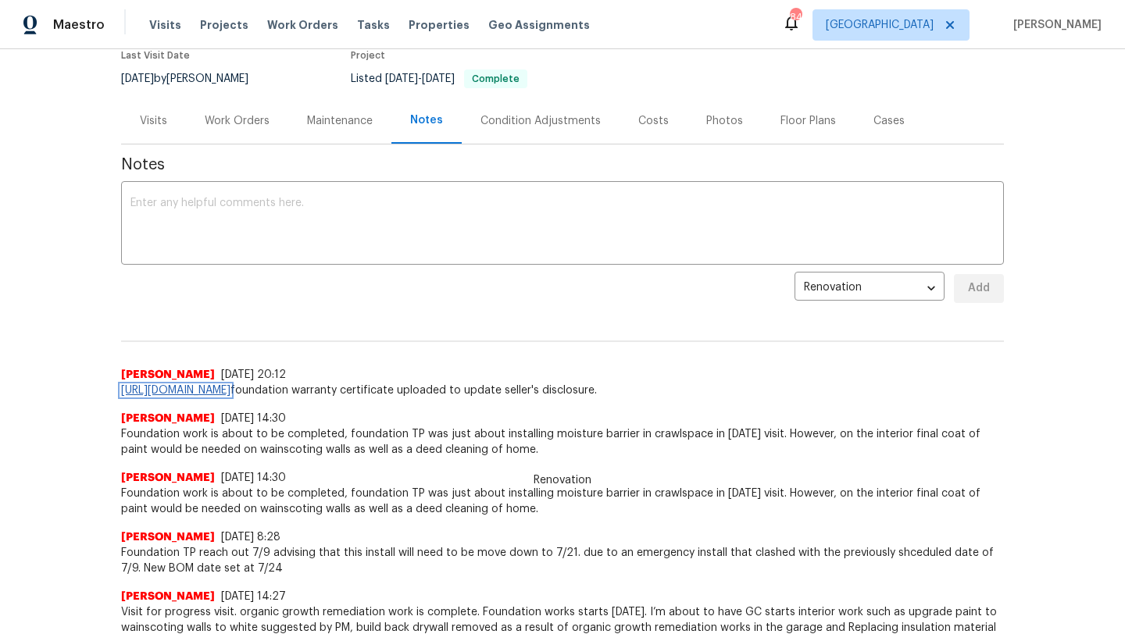
click at [230, 393] on link "[URL][DOMAIN_NAME]" at bounding box center [175, 390] width 109 height 11
click at [162, 130] on div "Visits" at bounding box center [153, 121] width 65 height 46
